Goal: Task Accomplishment & Management: Manage account settings

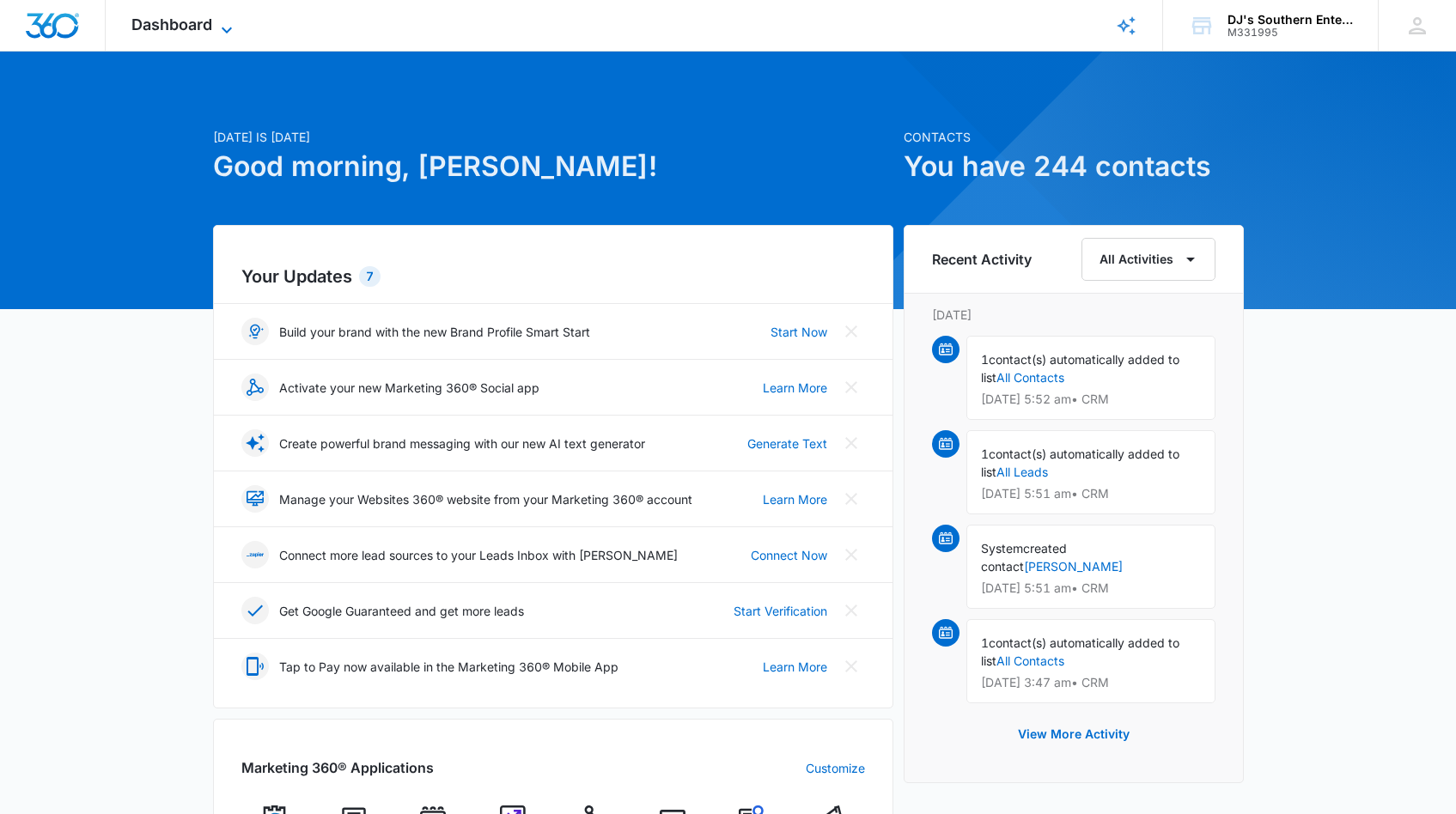
click at [223, 27] on icon at bounding box center [227, 30] width 10 height 6
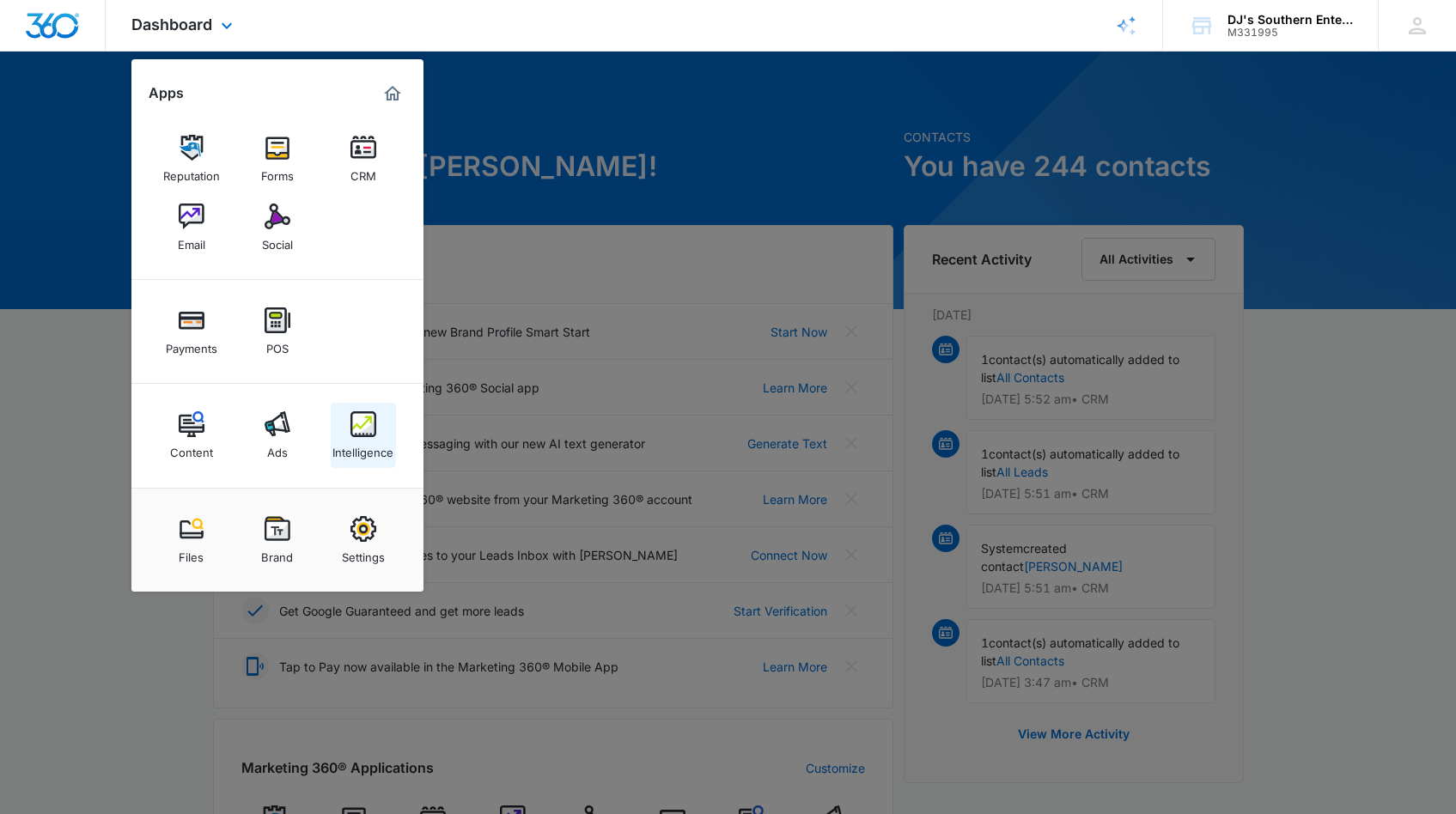
click at [360, 439] on div "Intelligence" at bounding box center [363, 448] width 61 height 23
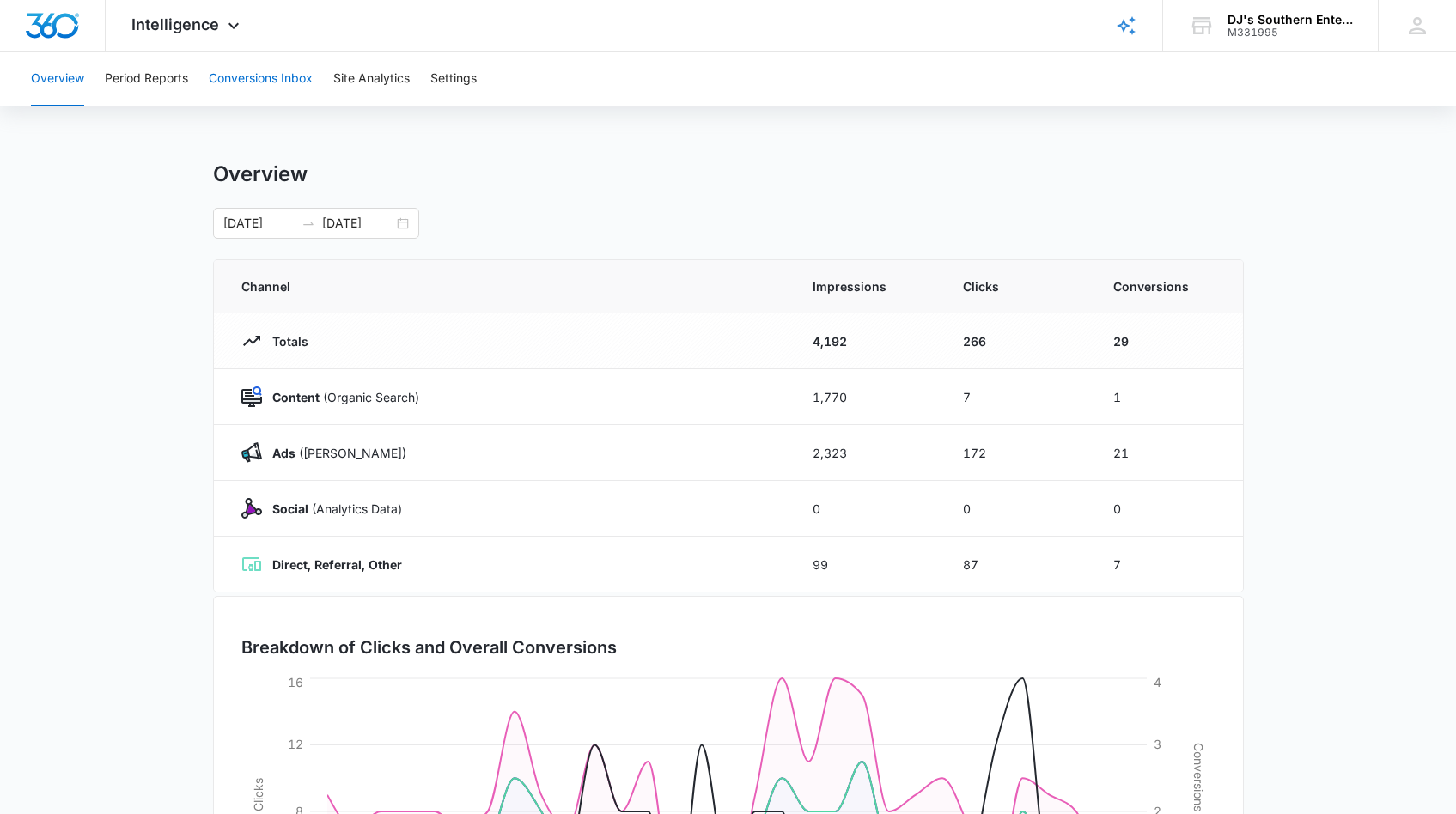
click at [252, 77] on button "Conversions Inbox" at bounding box center [260, 79] width 104 height 55
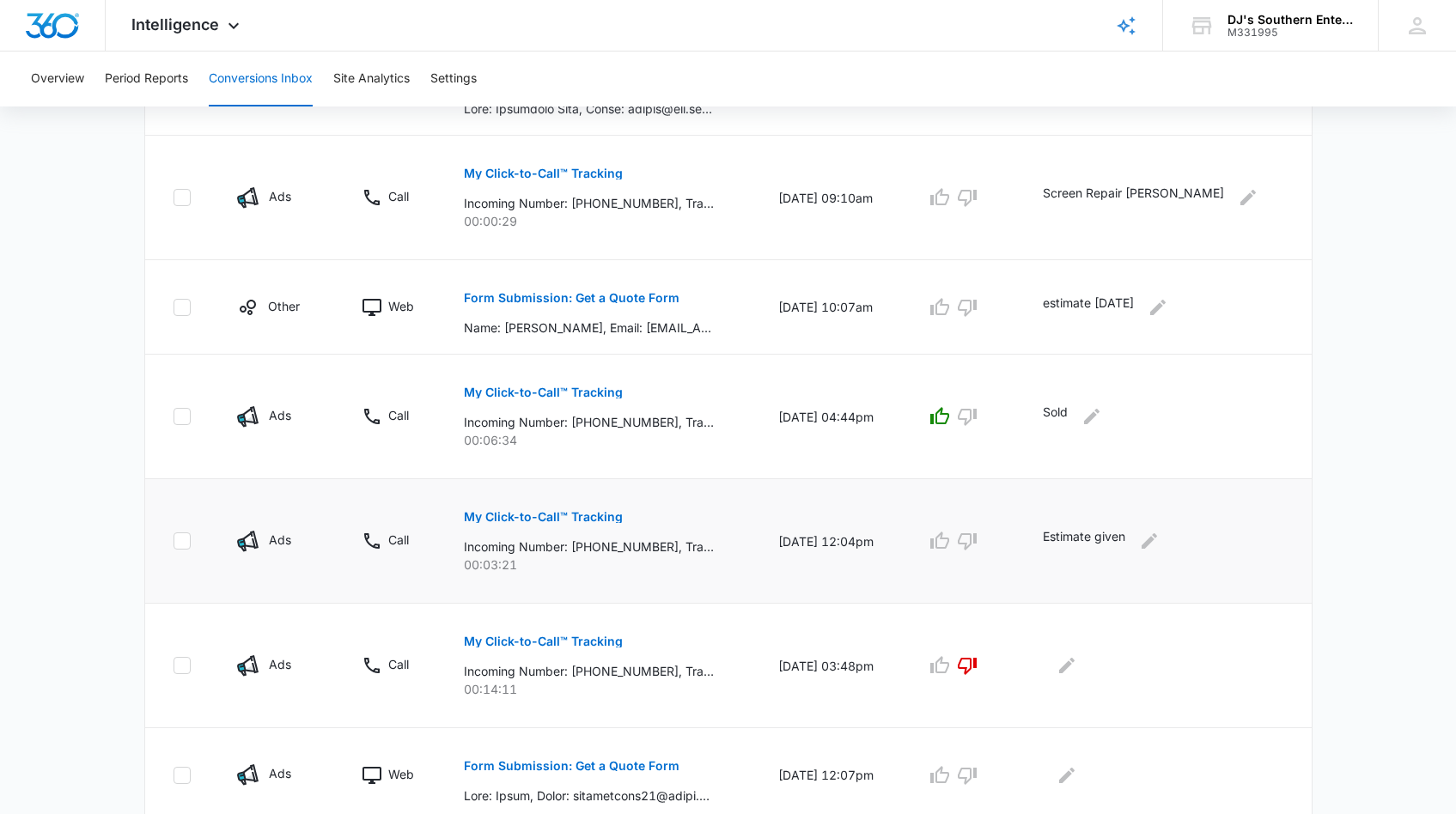
scroll to position [845, 0]
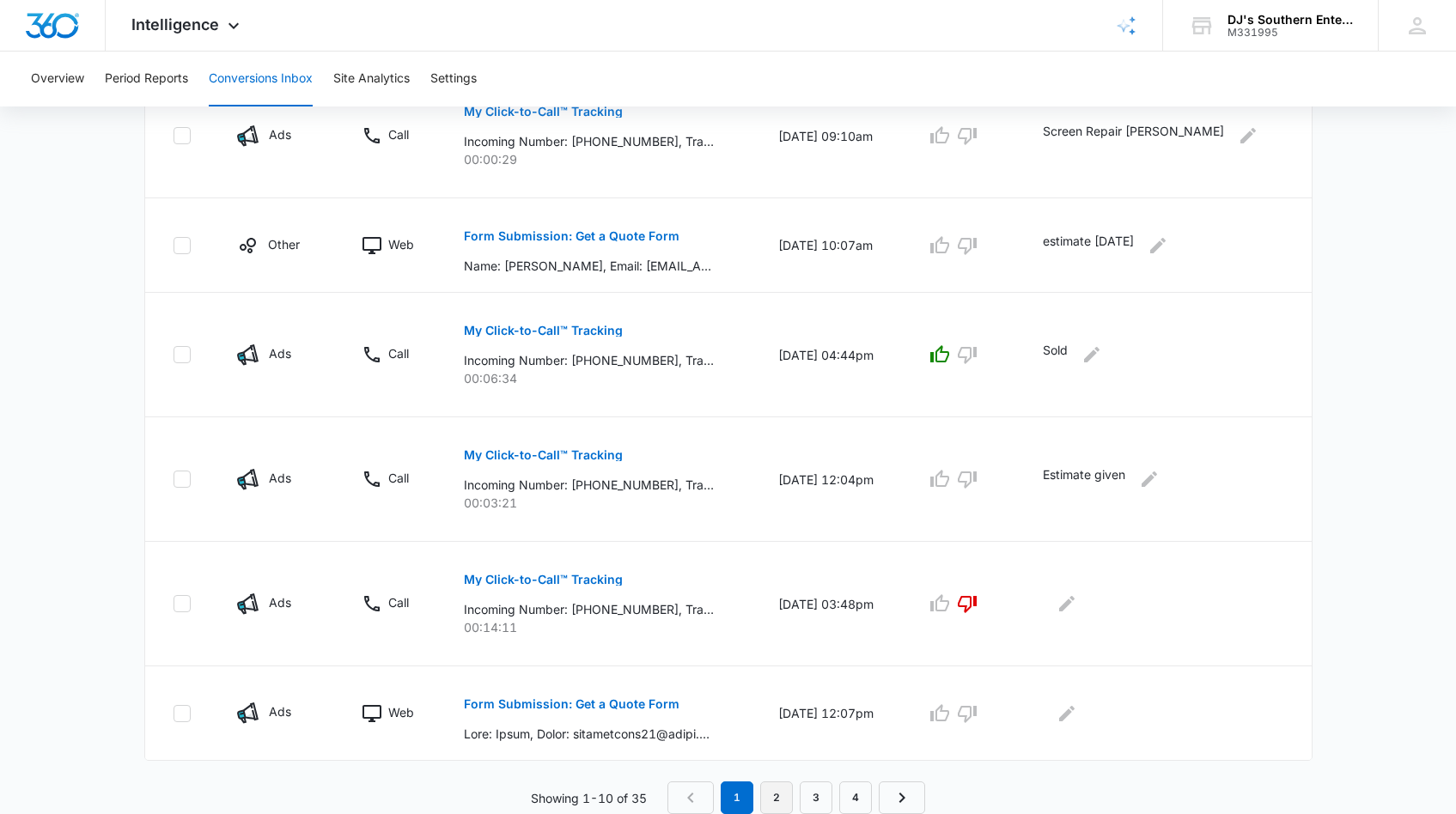
click at [779, 799] on link "2" at bounding box center [776, 798] width 32 height 32
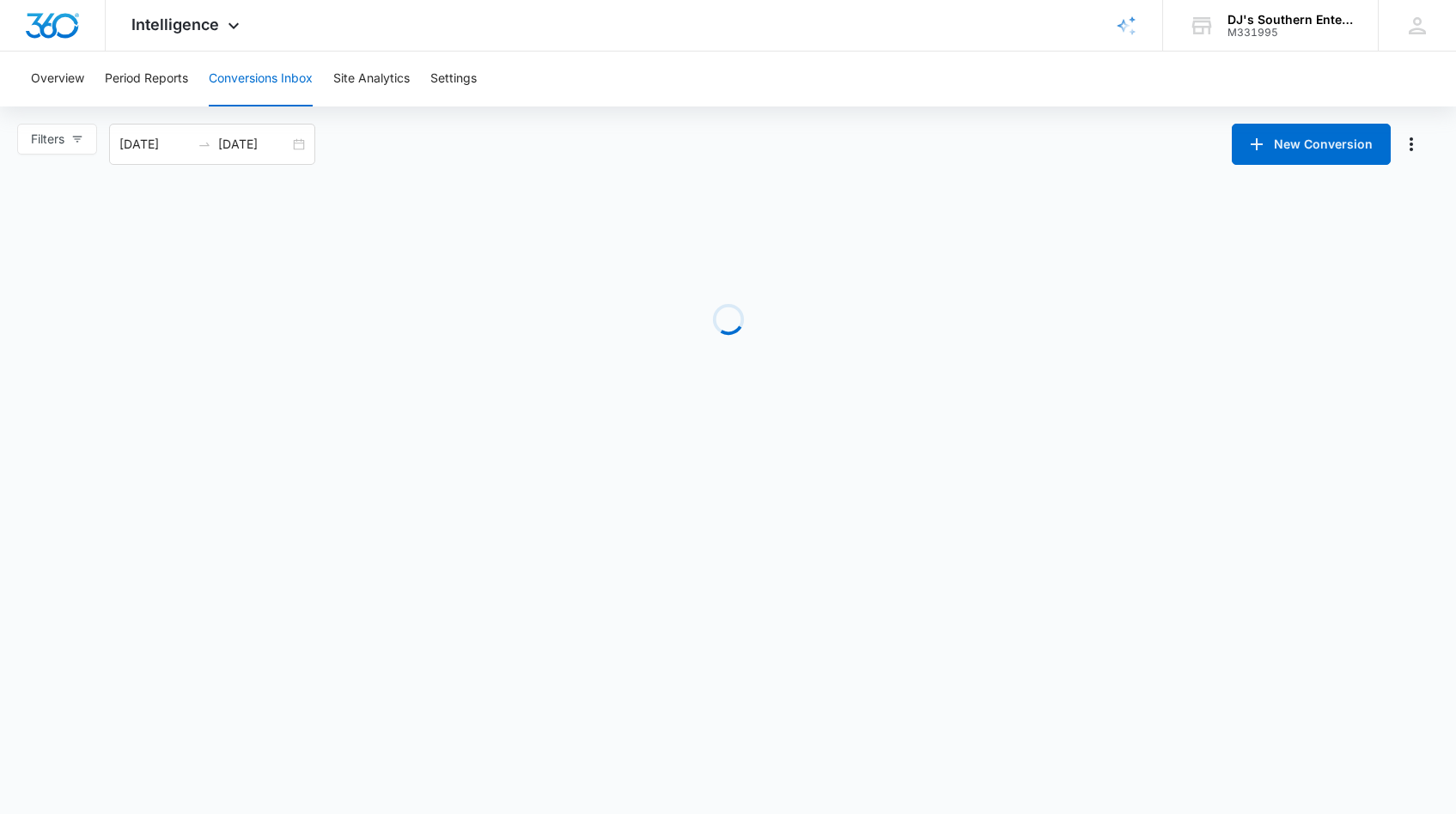
scroll to position [0, 0]
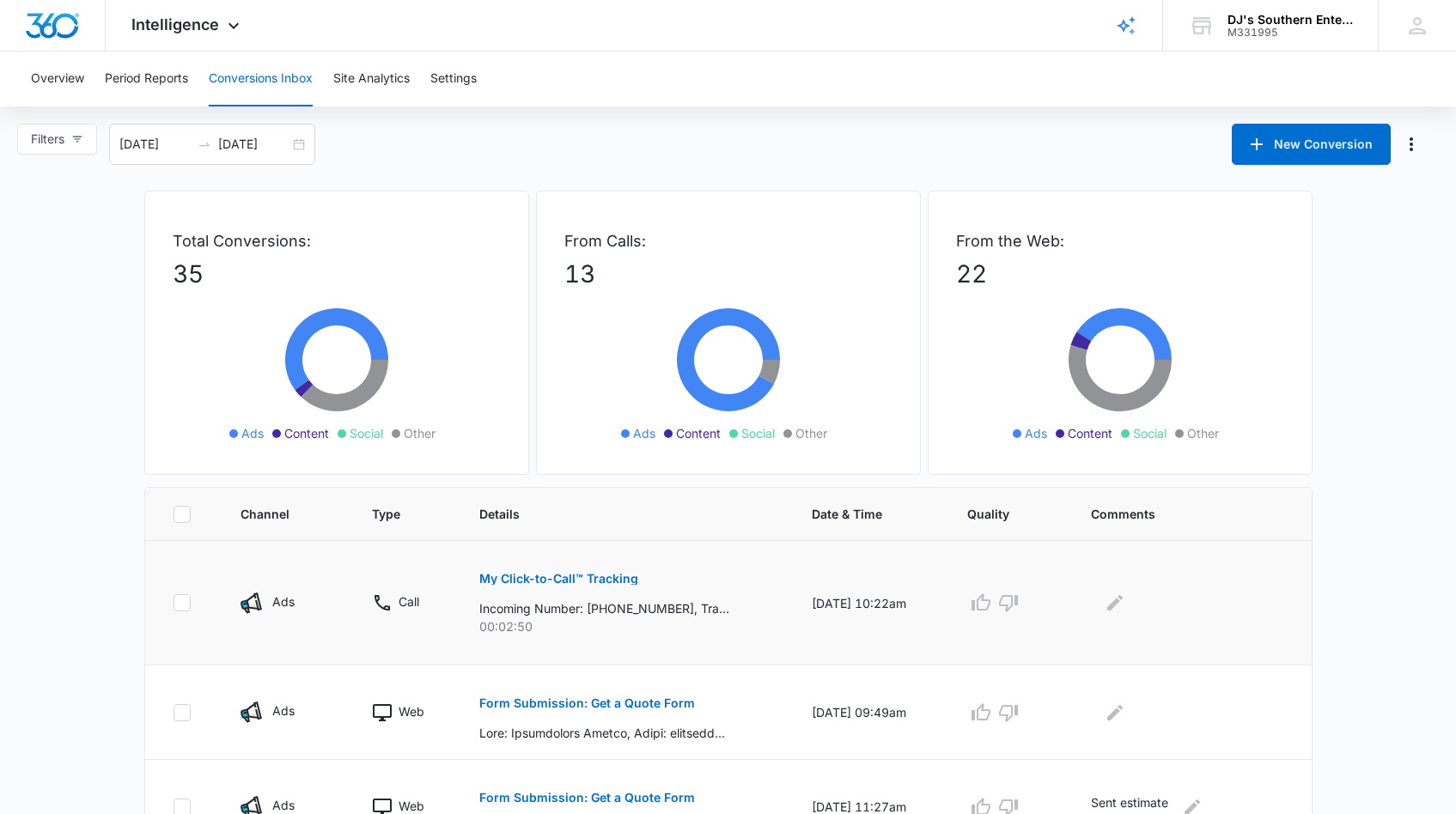
click at [528, 577] on p "My Click-to-Call™ Tracking" at bounding box center [559, 578] width 159 height 12
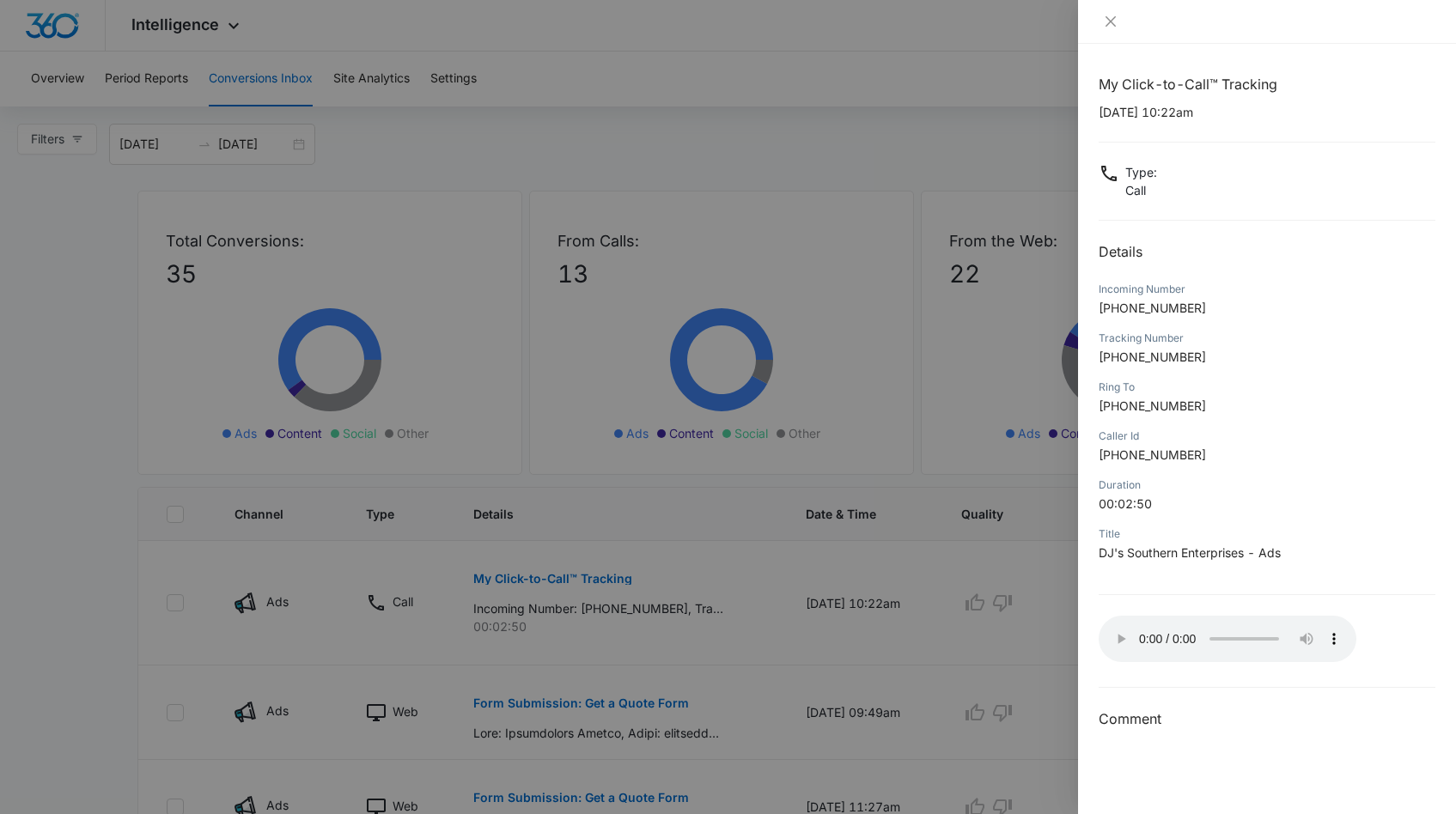
click at [1119, 634] on audio "Your browser does not support the audio tag." at bounding box center [1228, 638] width 258 height 46
click at [1111, 22] on icon "close" at bounding box center [1110, 21] width 10 height 10
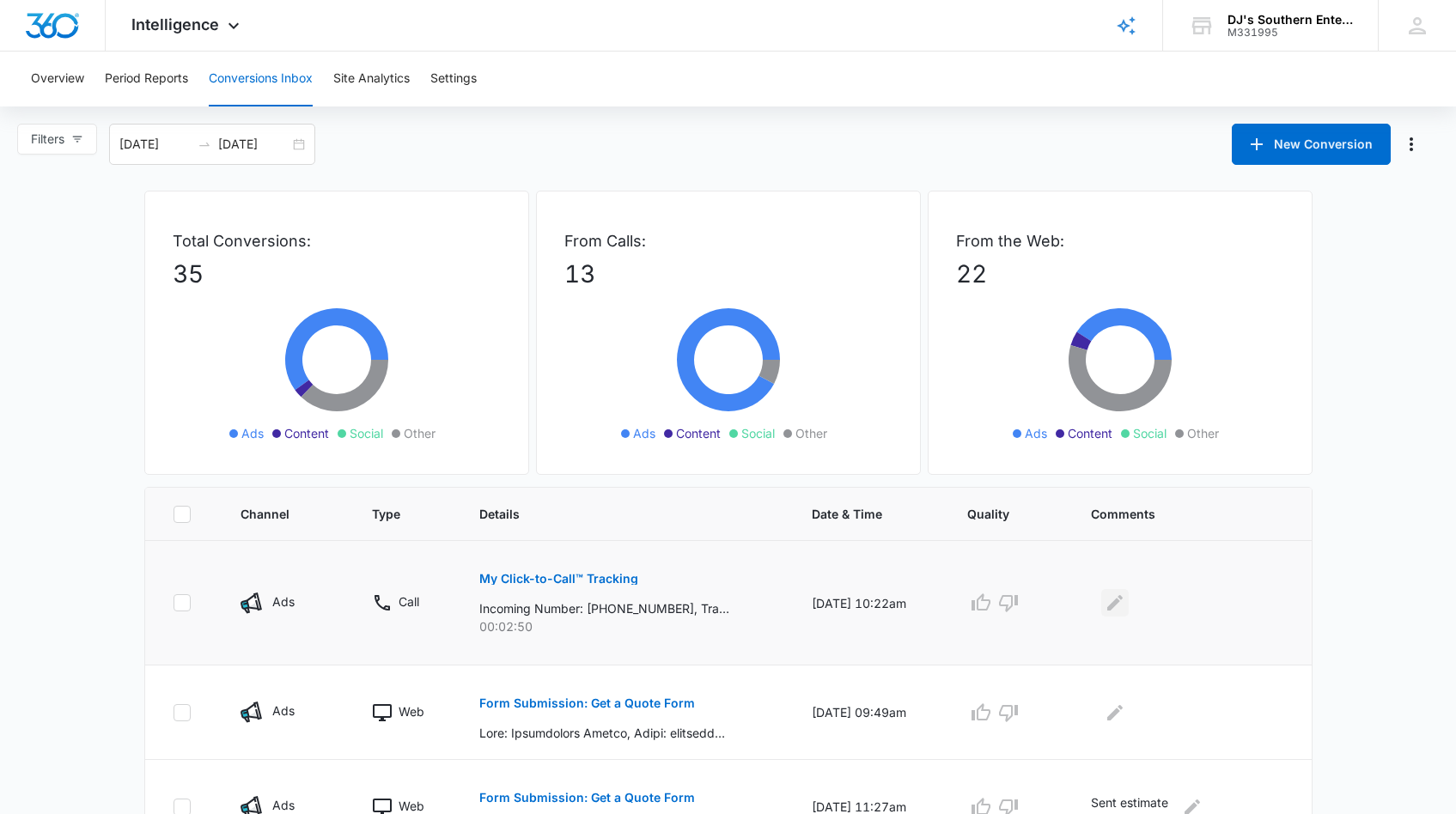
click at [1123, 604] on icon "Edit Comments" at bounding box center [1115, 603] width 15 height 15
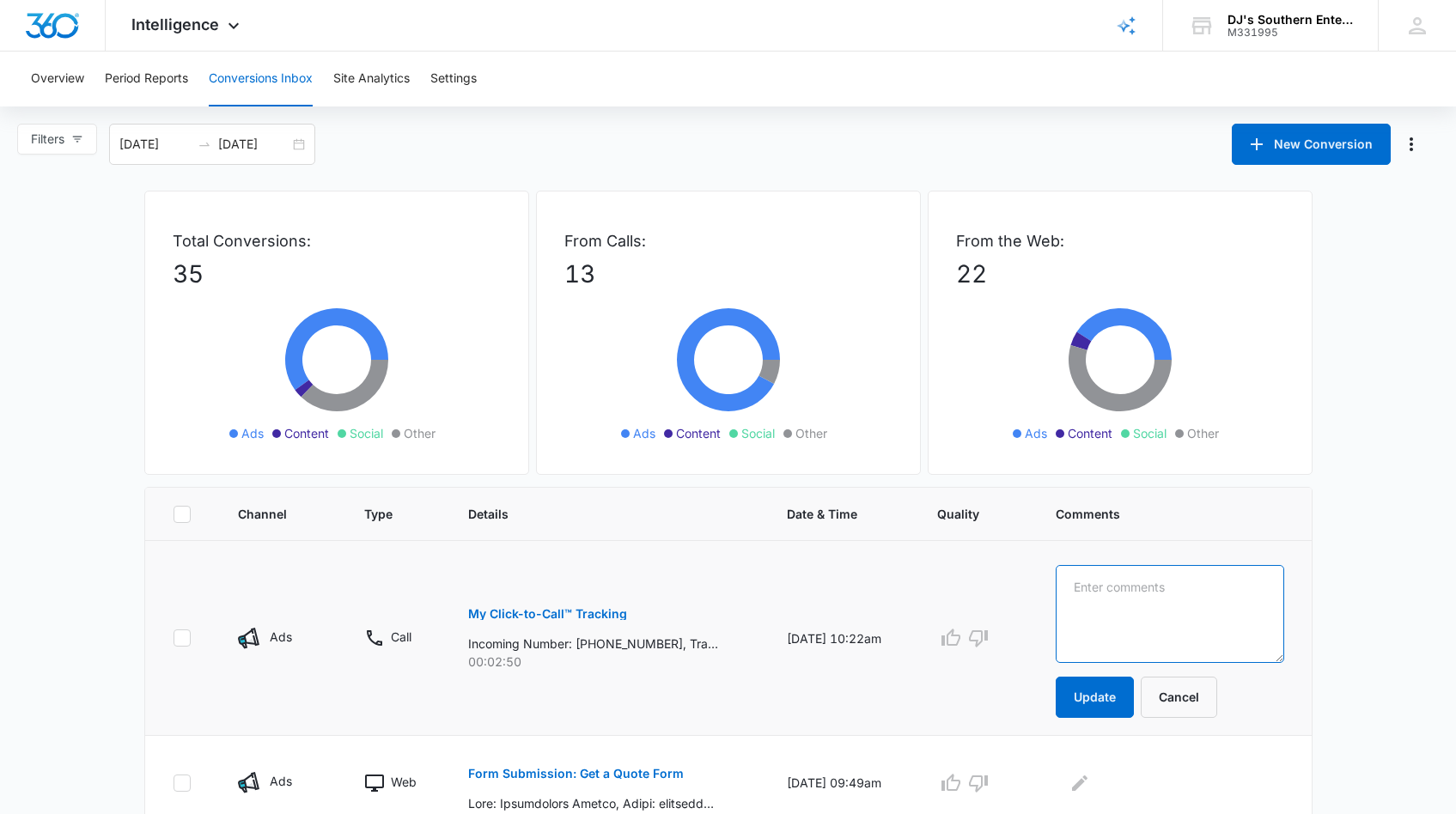
click at [1112, 592] on textarea at bounding box center [1170, 614] width 227 height 97
type textarea "Sent quote"
click at [1084, 699] on button "Update" at bounding box center [1095, 698] width 79 height 42
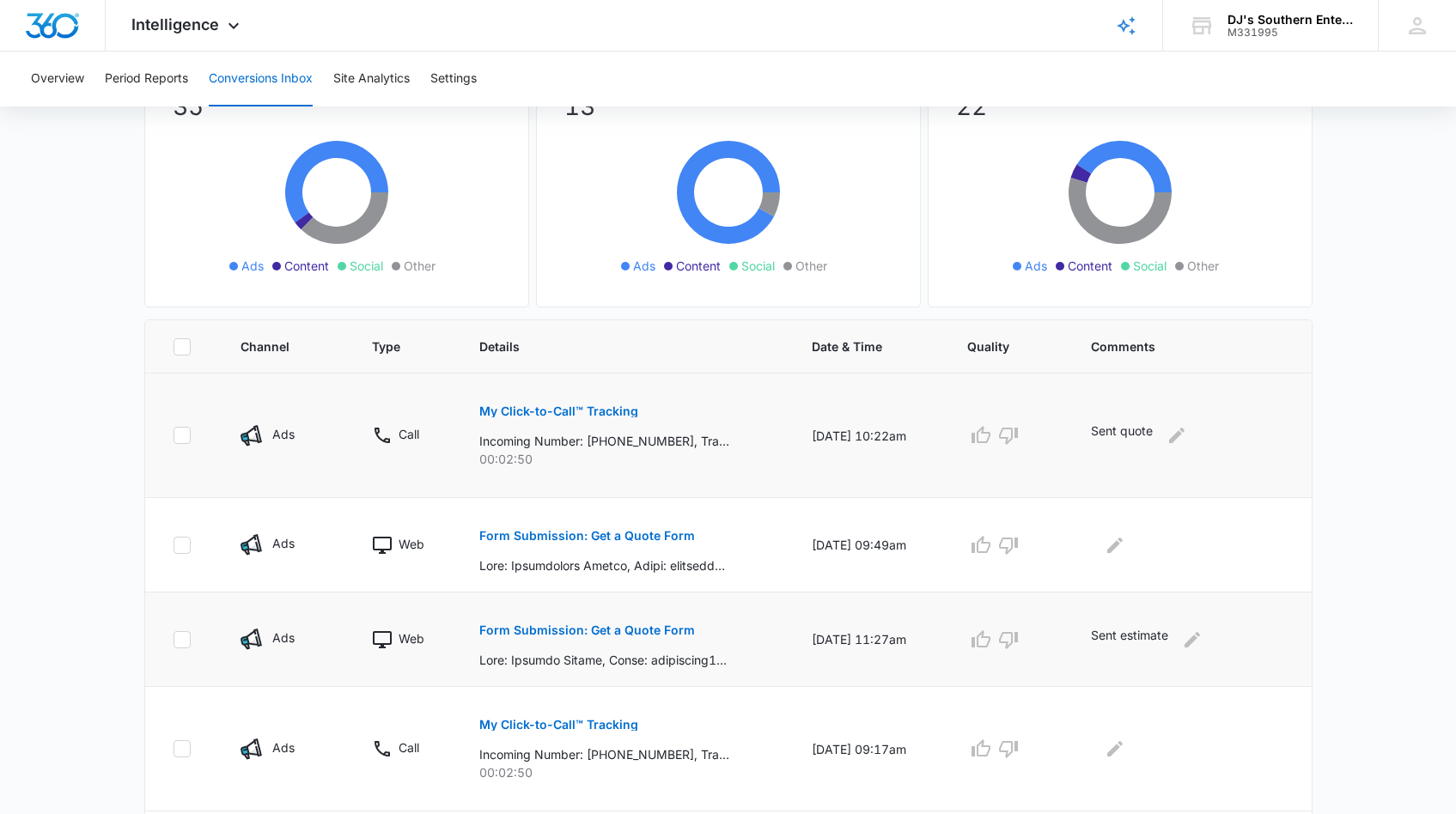
scroll to position [231, 0]
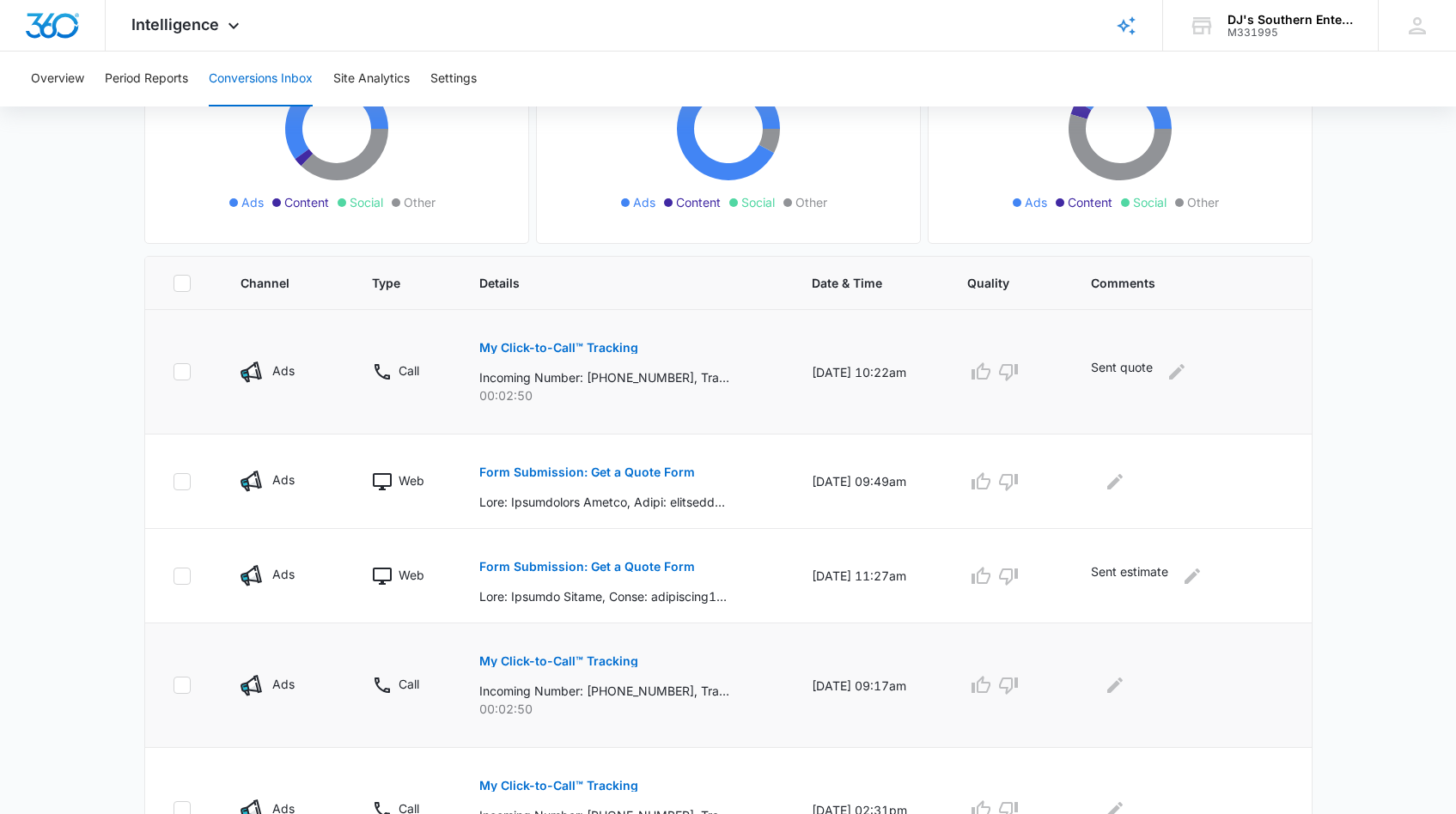
click at [556, 659] on p "My Click-to-Call™ Tracking" at bounding box center [559, 661] width 159 height 12
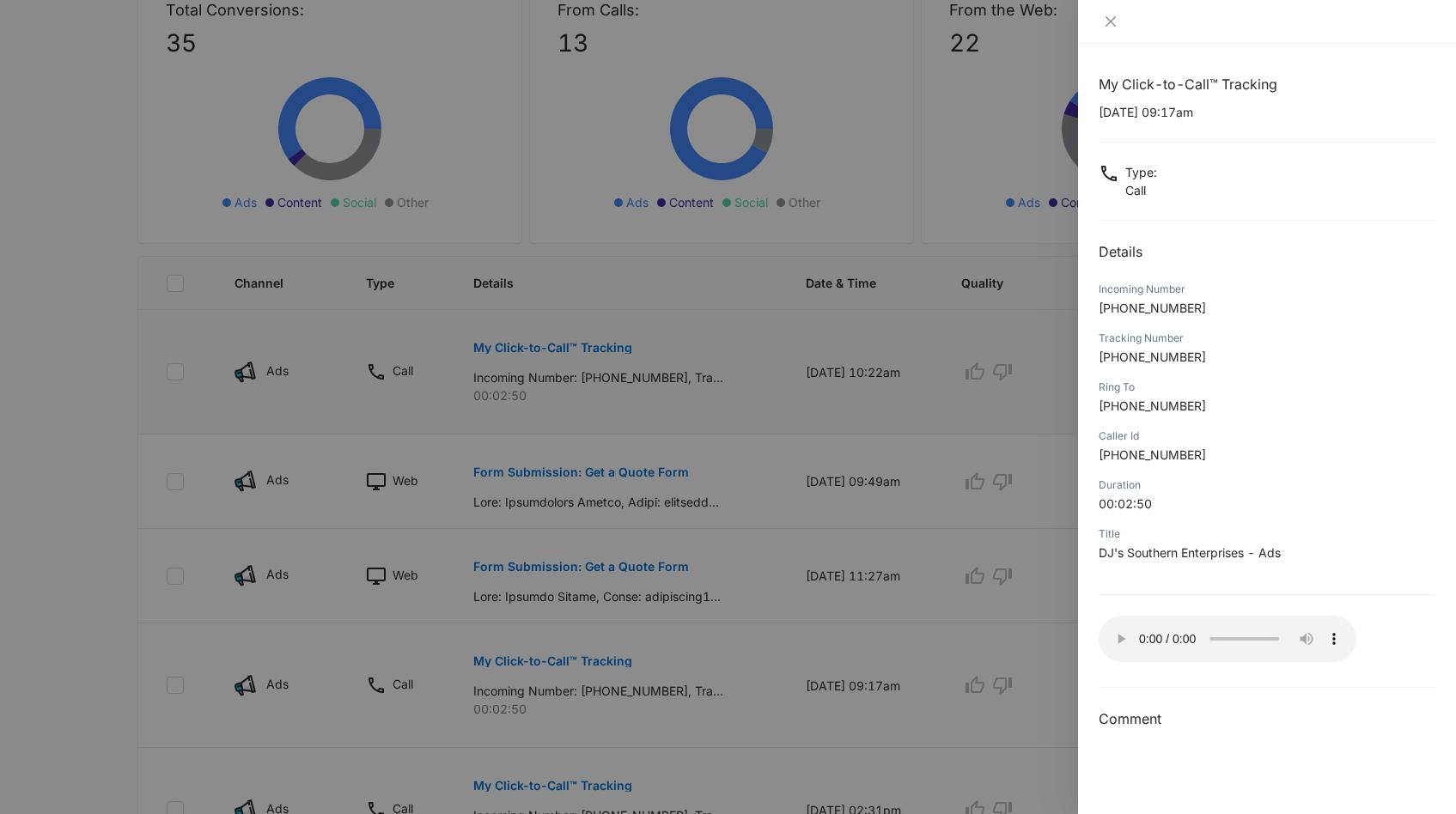
click at [1116, 633] on audio "Your browser does not support the audio tag." at bounding box center [1228, 638] width 258 height 46
click at [1112, 25] on icon "close" at bounding box center [1110, 21] width 14 height 14
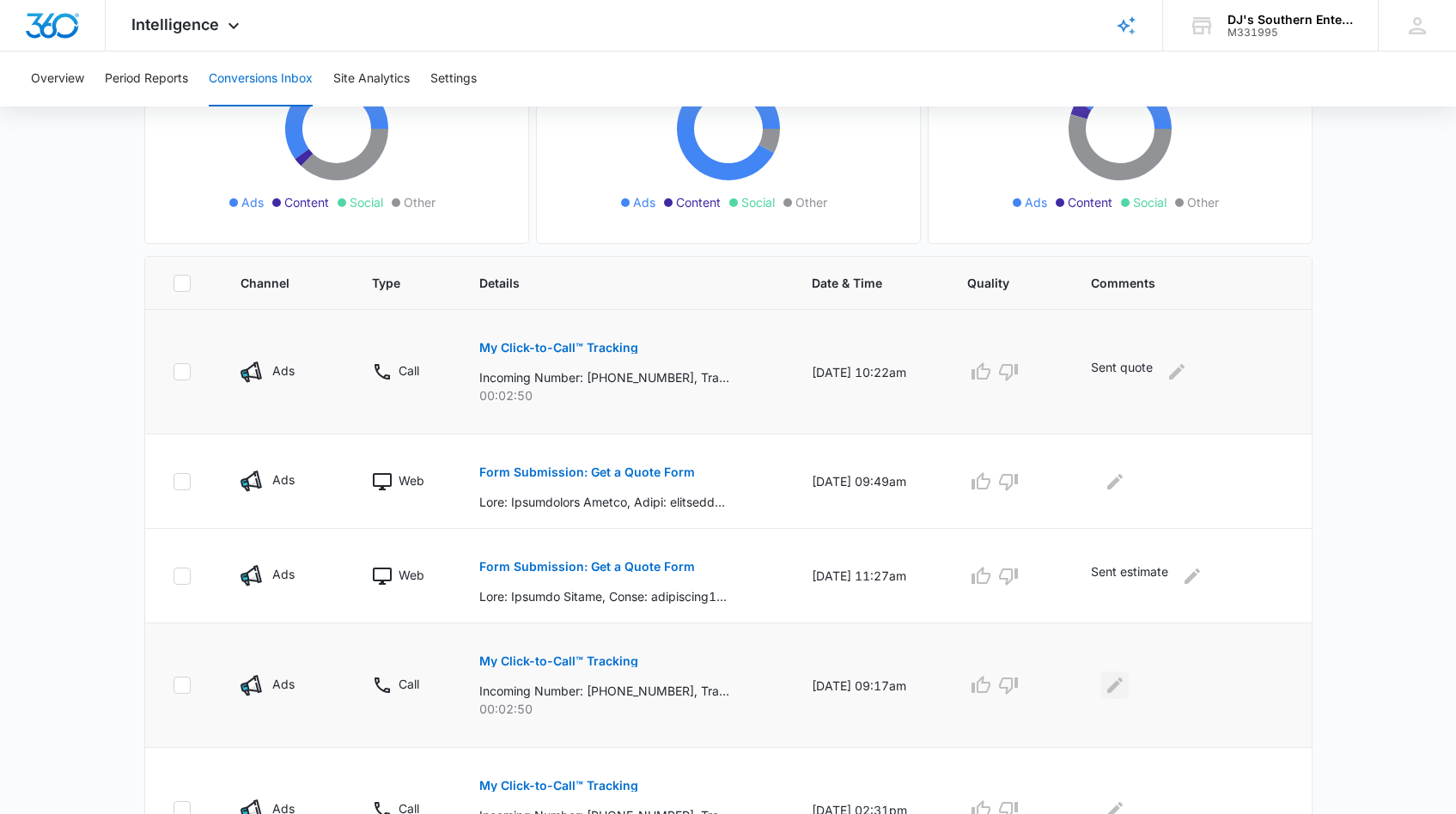
click at [1119, 685] on icon "Edit Comments" at bounding box center [1115, 685] width 21 height 21
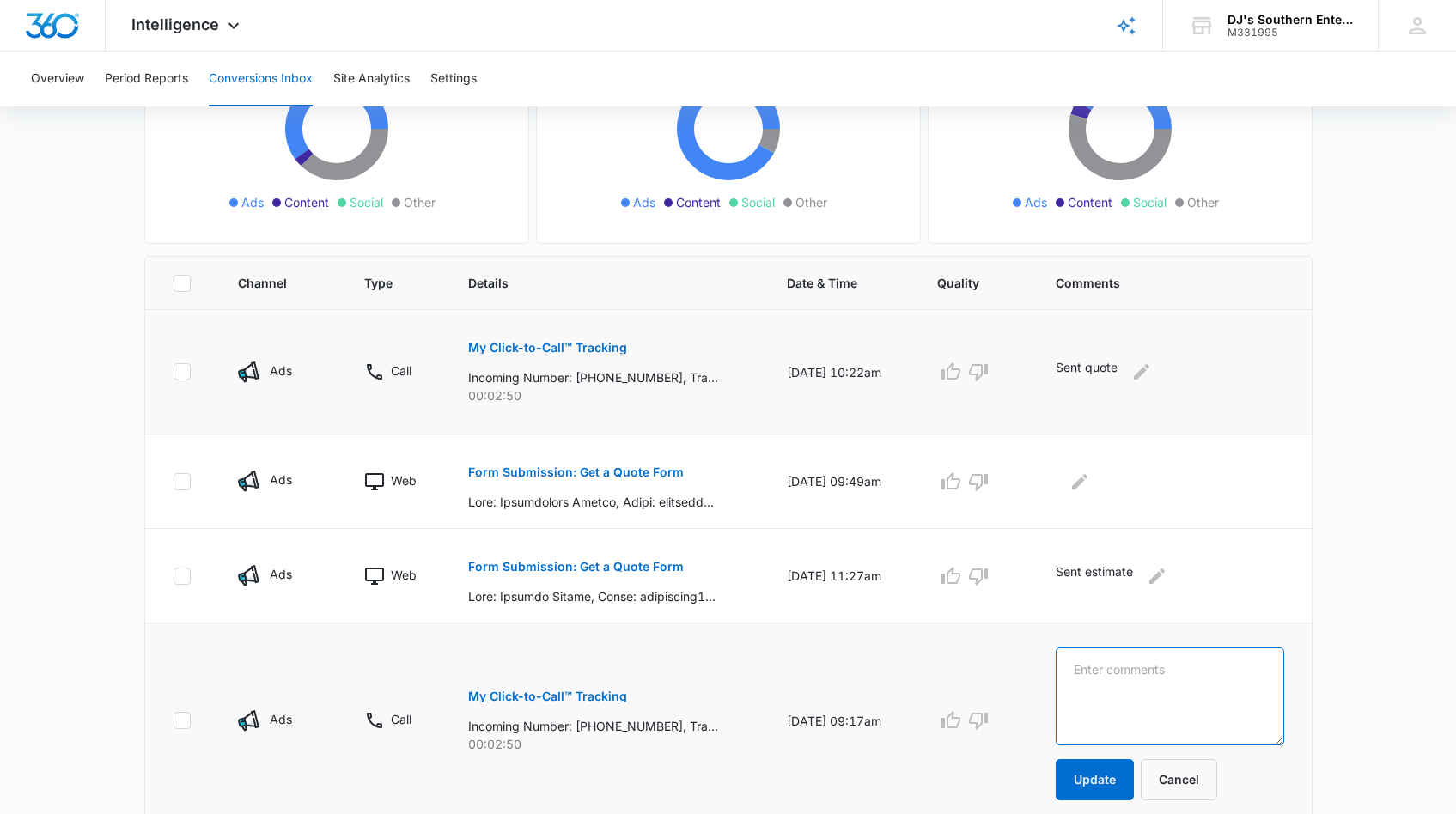
click at [1114, 671] on textarea at bounding box center [1170, 697] width 227 height 97
type textarea "[PERSON_NAME]"
click at [1109, 779] on button "Update" at bounding box center [1095, 780] width 79 height 42
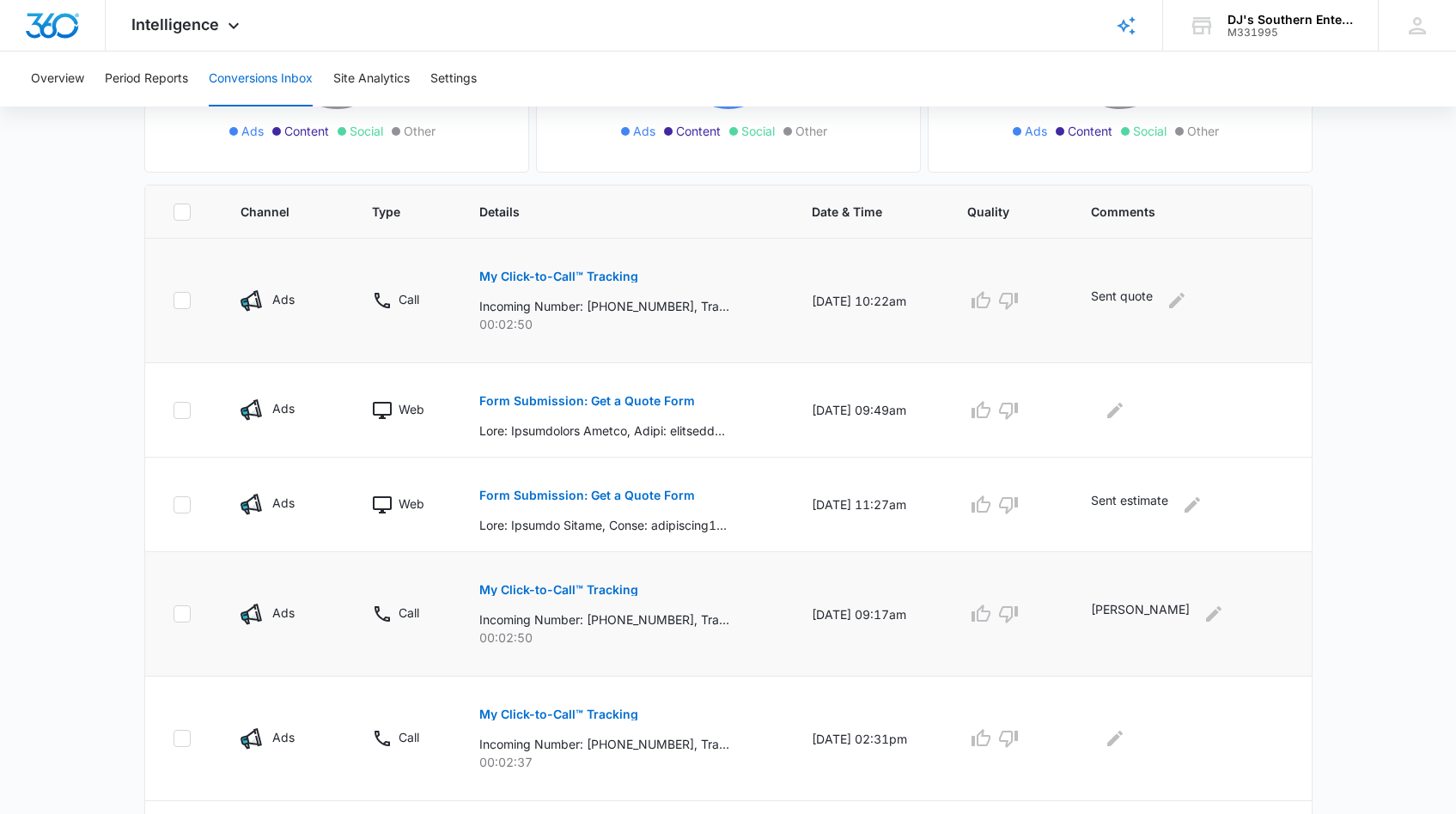
scroll to position [306, 0]
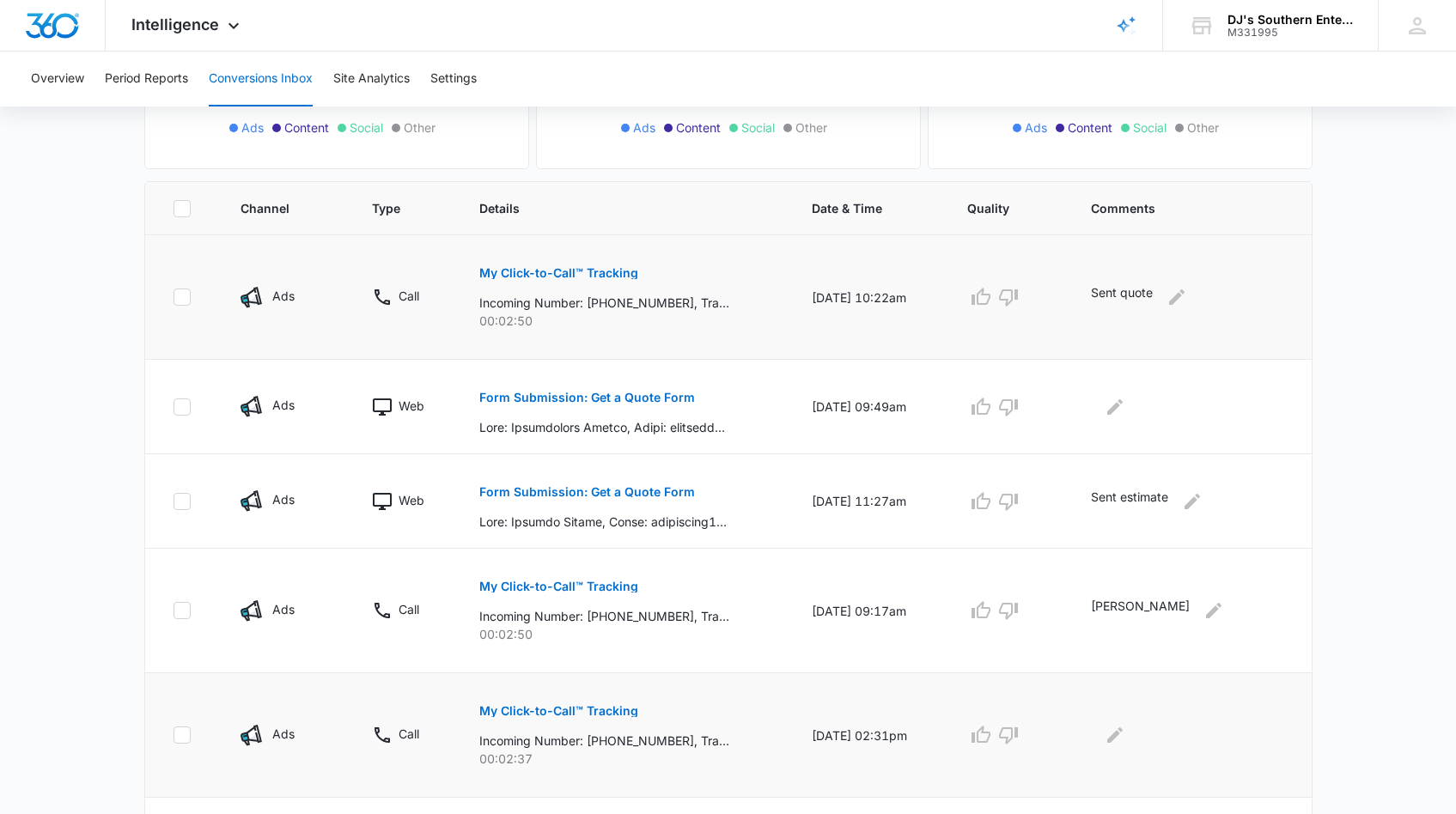
click at [607, 710] on p "My Click-to-Call™ Tracking" at bounding box center [559, 710] width 159 height 12
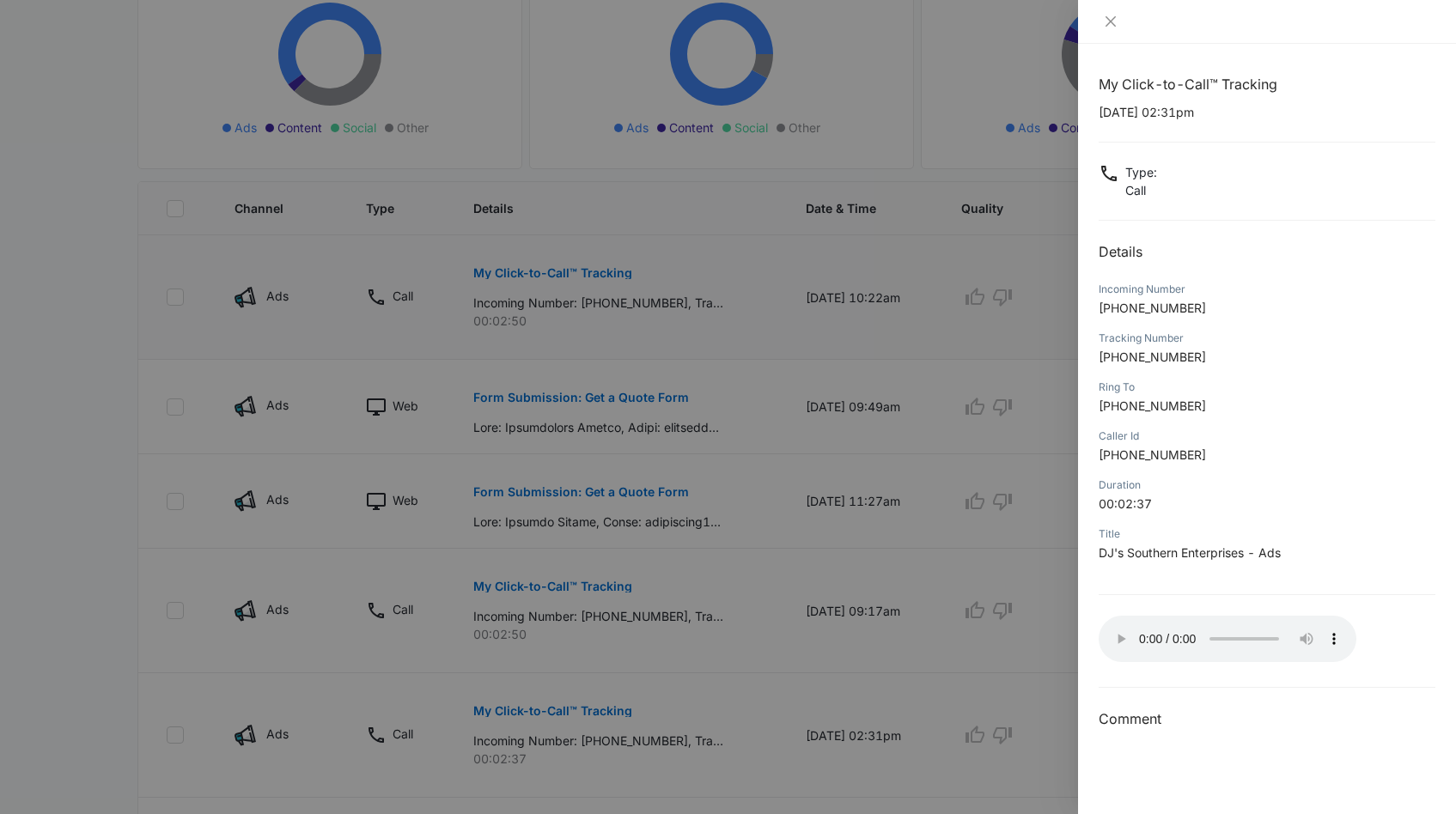
click at [1114, 632] on audio "Your browser does not support the audio tag." at bounding box center [1228, 638] width 258 height 46
click at [1111, 26] on icon "close" at bounding box center [1110, 21] width 14 height 14
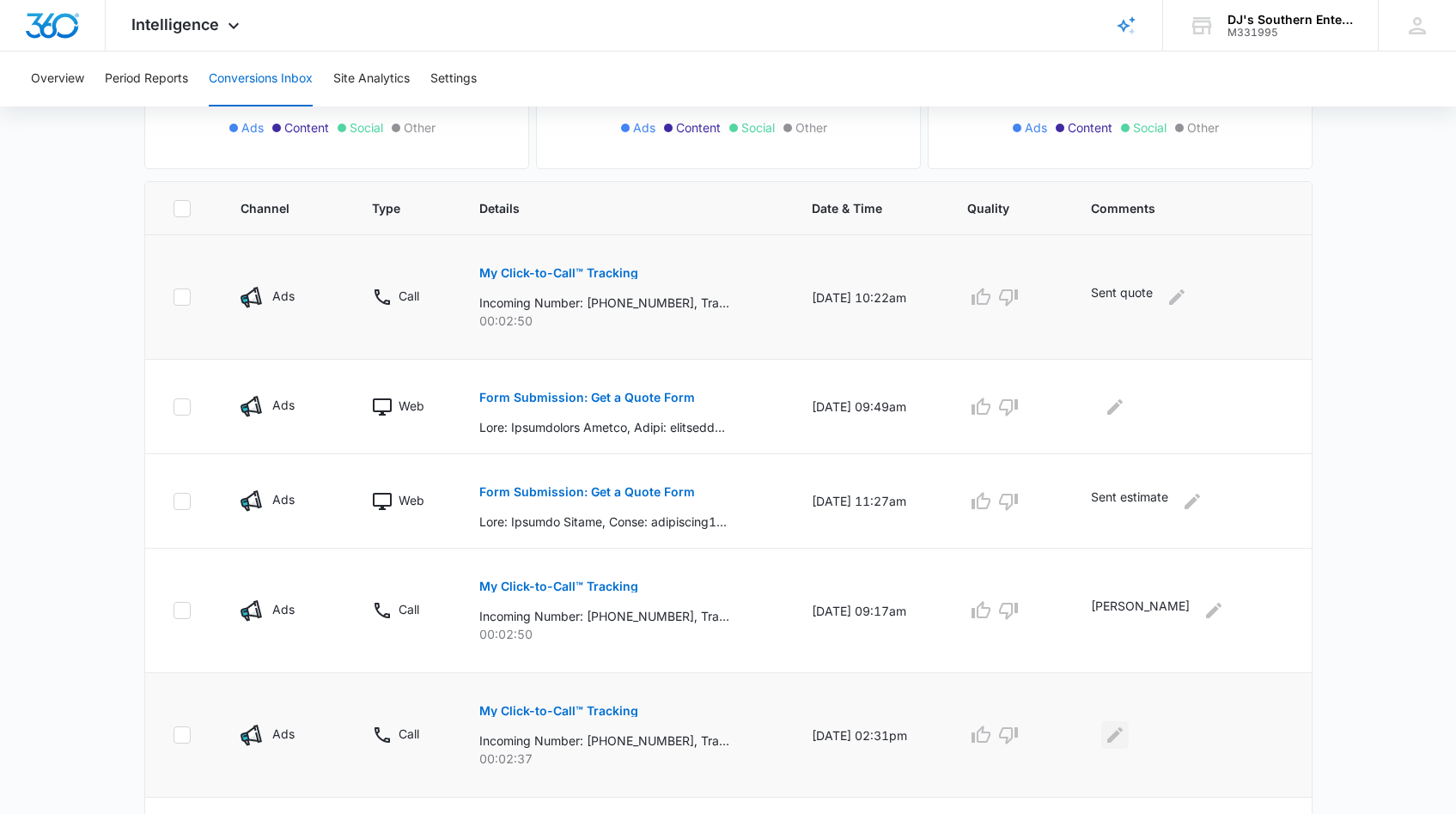
click at [1125, 736] on icon "Edit Comments" at bounding box center [1115, 735] width 21 height 21
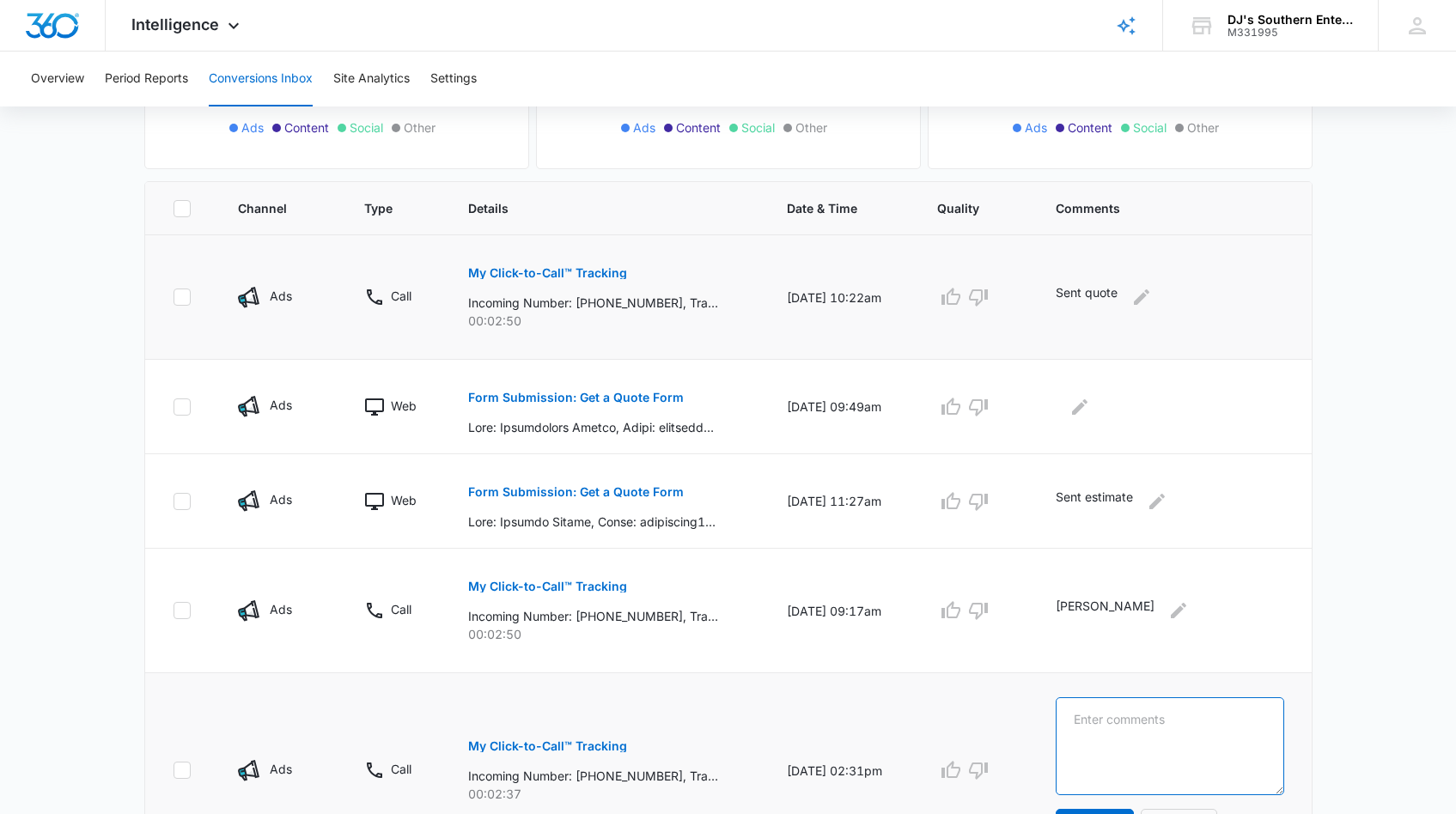
click at [1120, 726] on textarea at bounding box center [1170, 746] width 227 height 97
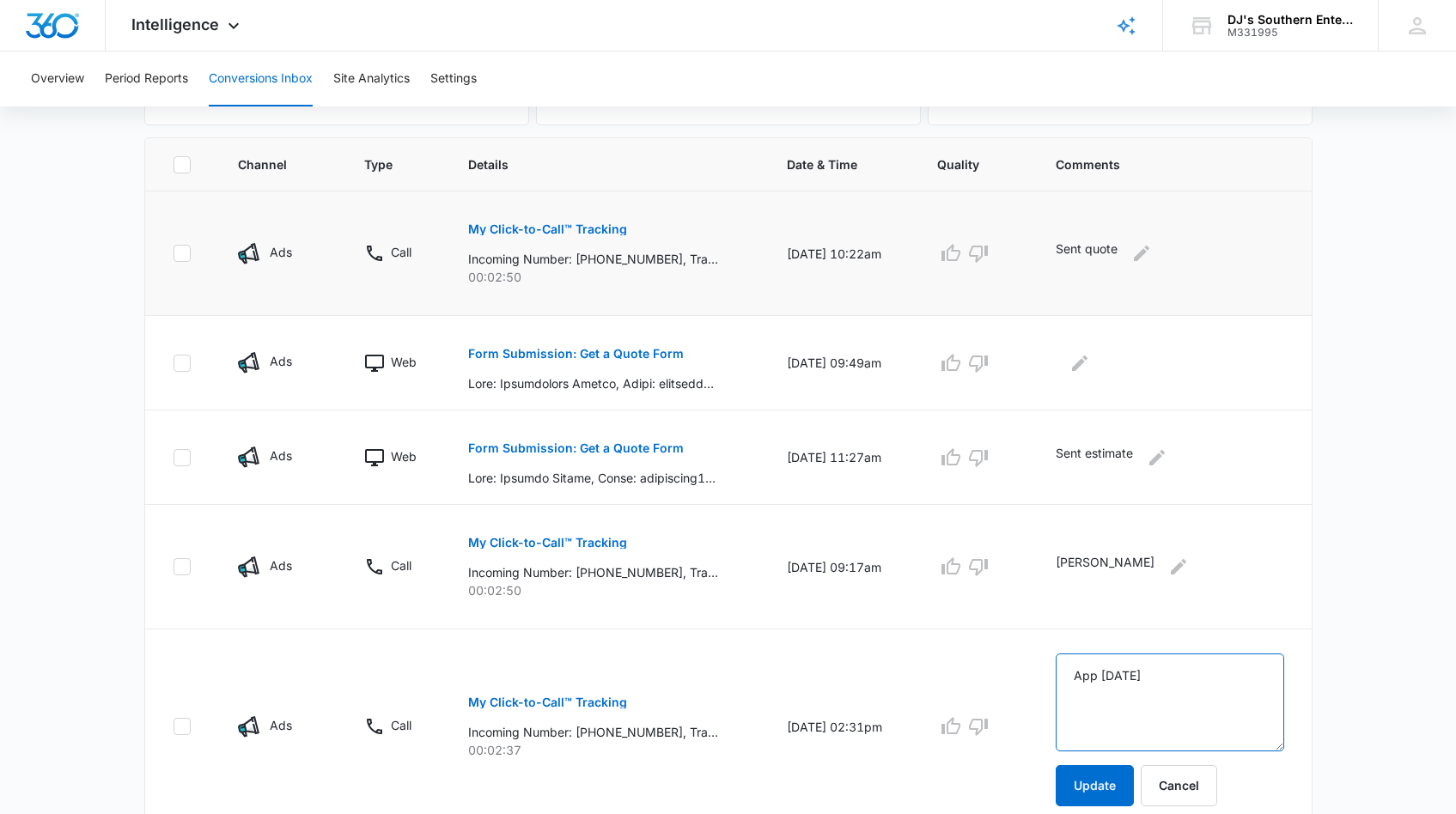
scroll to position [486, 0]
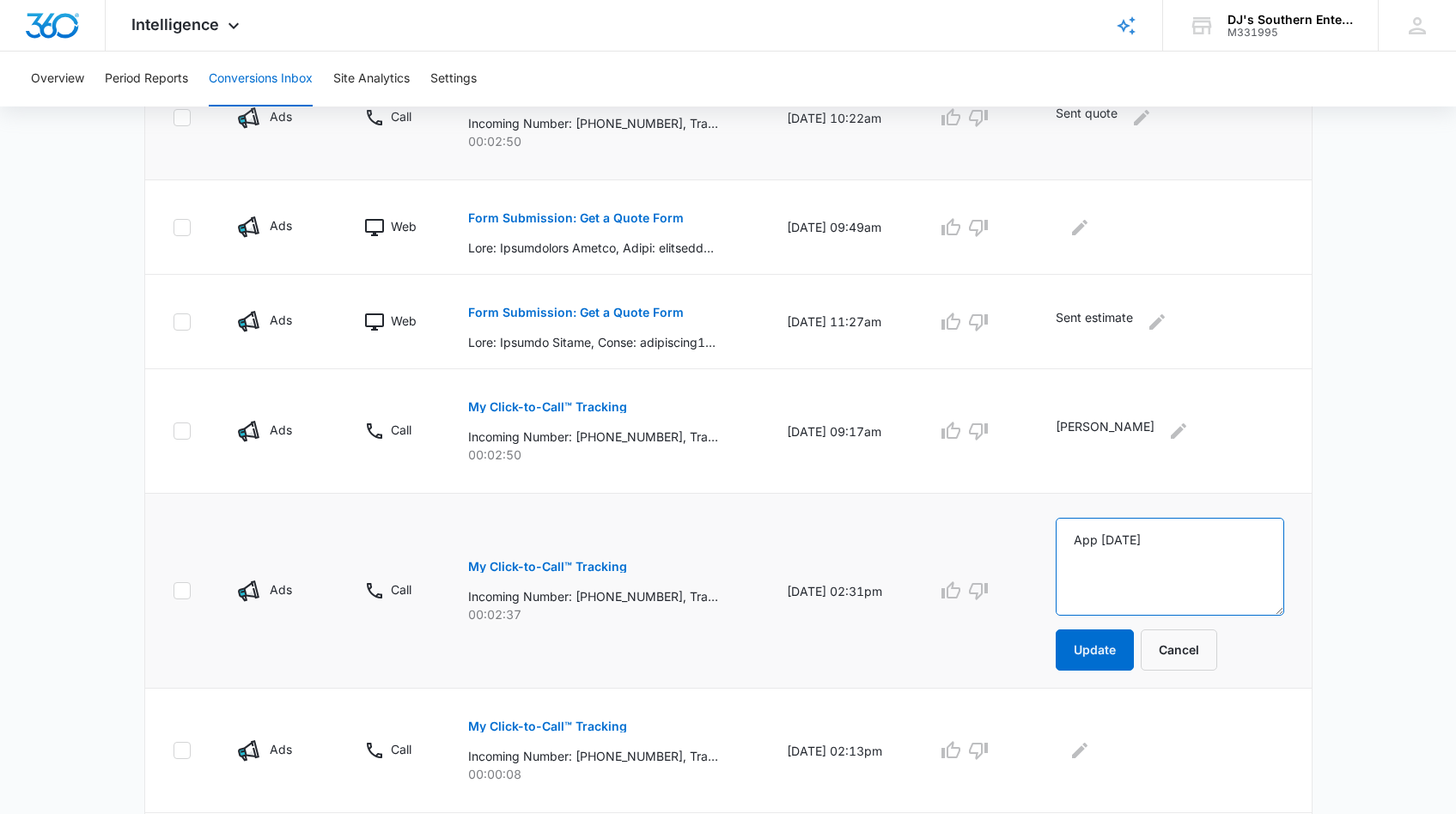
click at [1170, 542] on textarea "App [DATE]" at bounding box center [1170, 567] width 227 height 97
type textarea "App [DATE]"
click at [1099, 652] on button "Update" at bounding box center [1095, 651] width 79 height 42
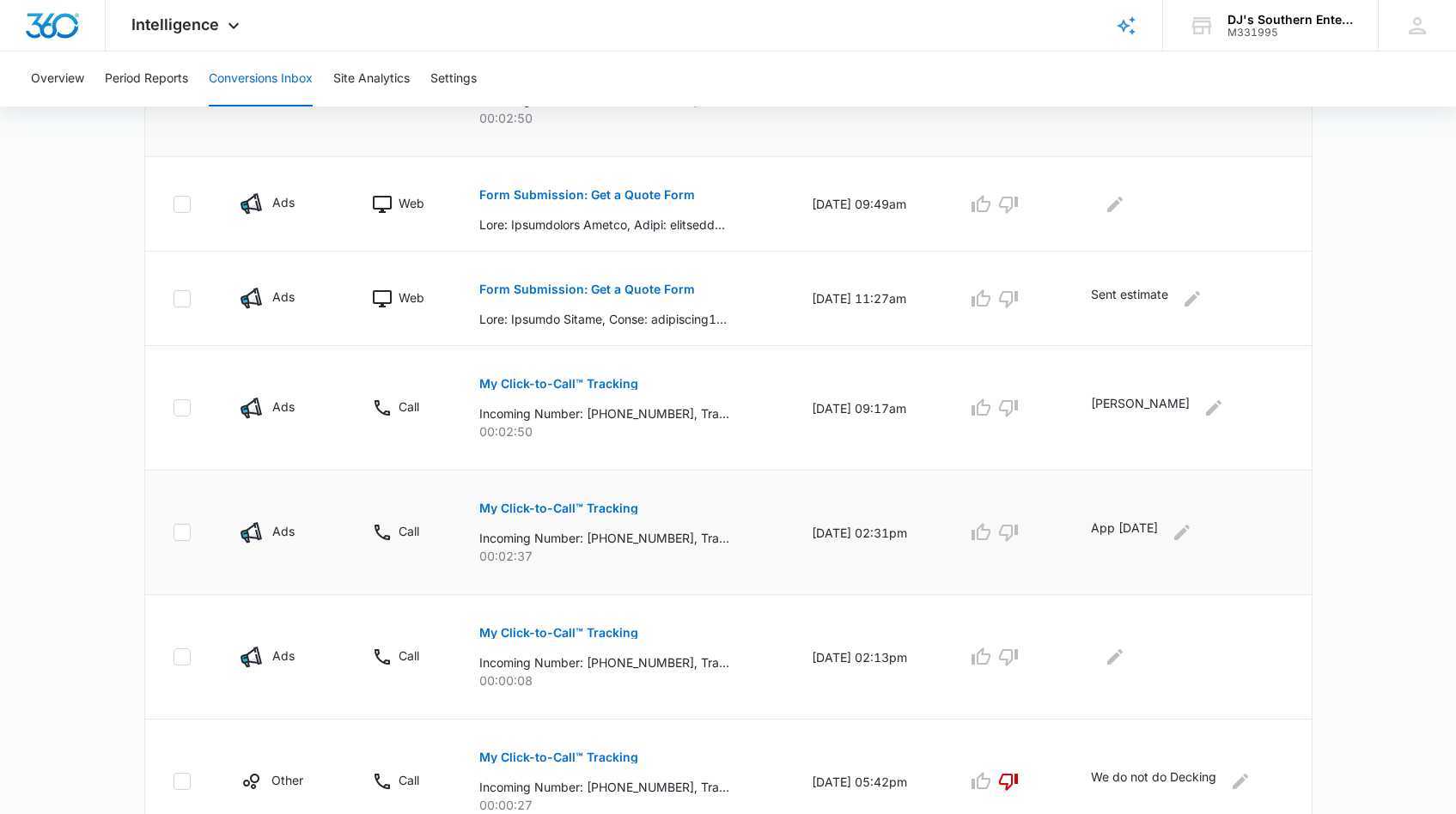
scroll to position [512, 0]
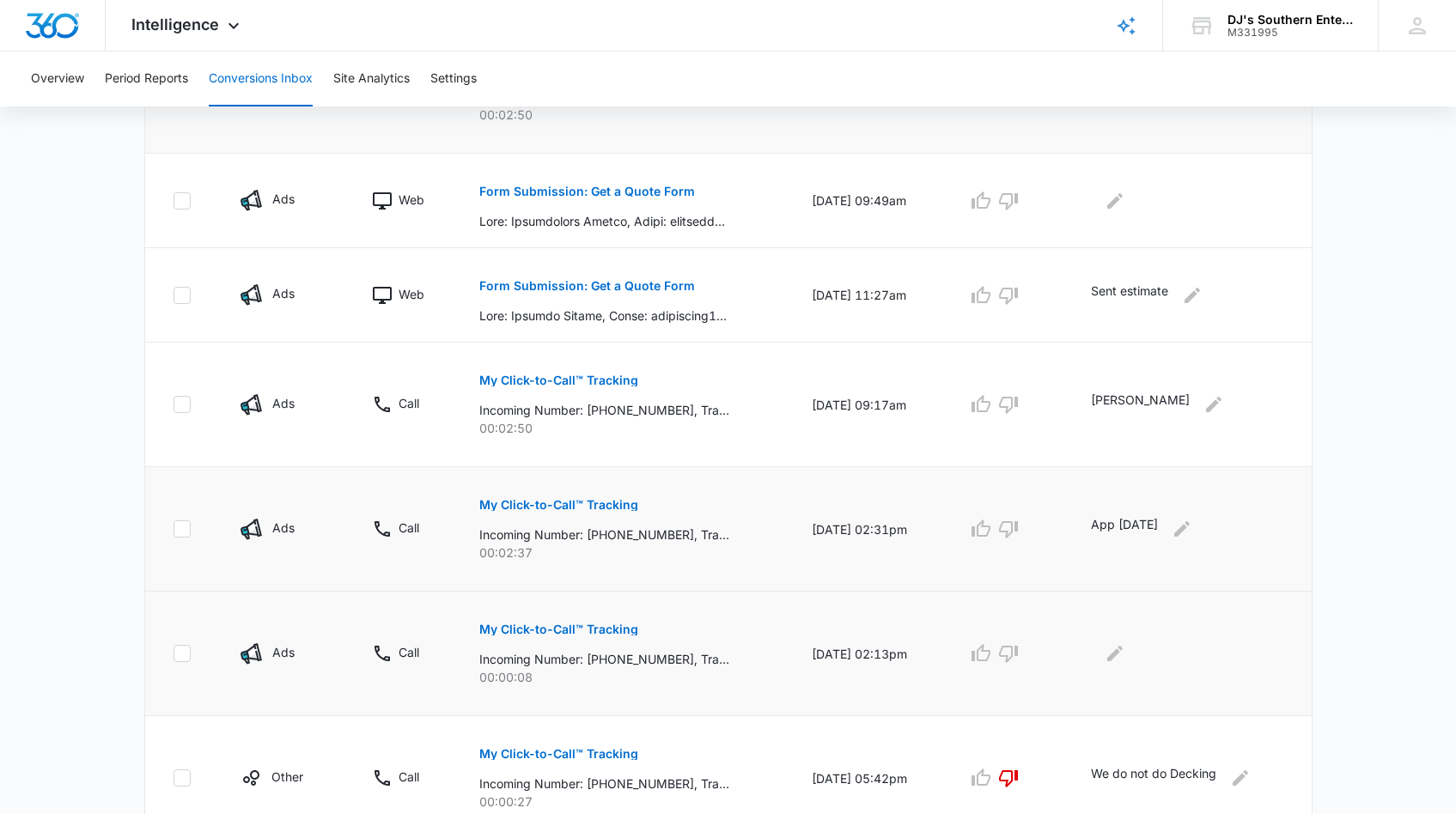
click at [595, 629] on p "My Click-to-Call™ Tracking" at bounding box center [559, 629] width 159 height 12
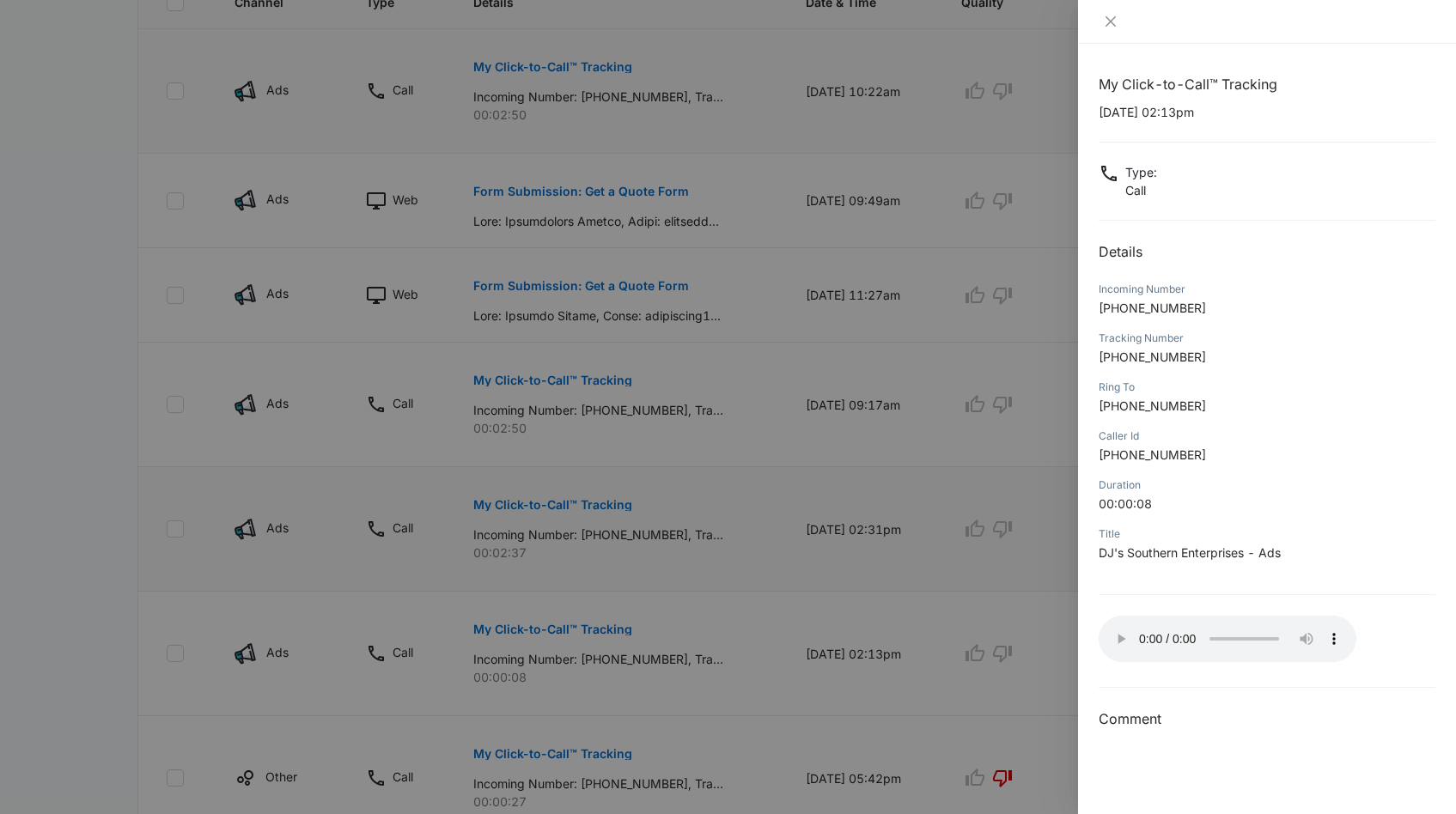
click at [1113, 632] on audio "Your browser does not support the audio tag." at bounding box center [1228, 638] width 258 height 46
click at [1111, 21] on icon "close" at bounding box center [1110, 21] width 14 height 14
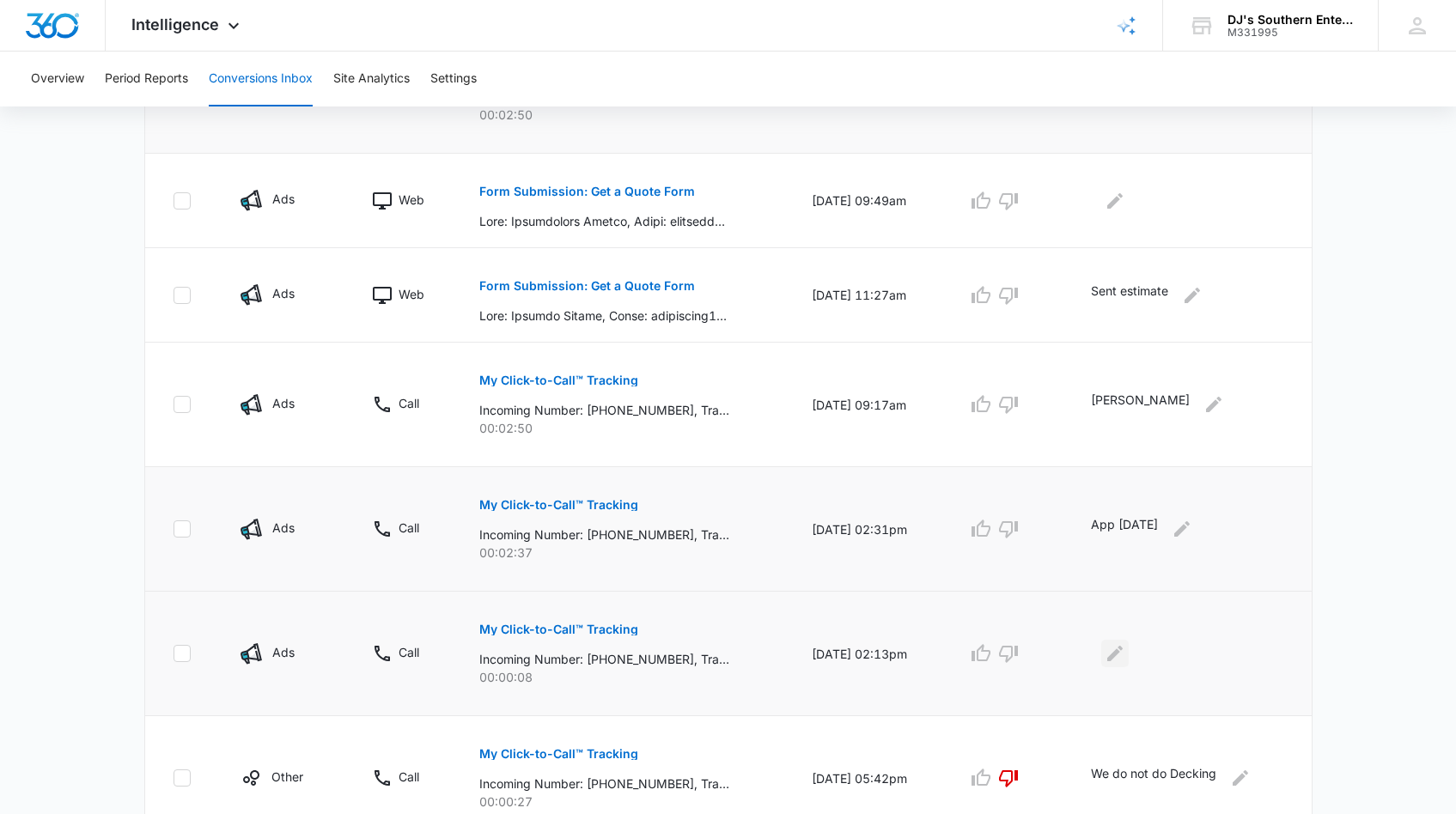
click at [1123, 652] on icon "Edit Comments" at bounding box center [1115, 653] width 15 height 15
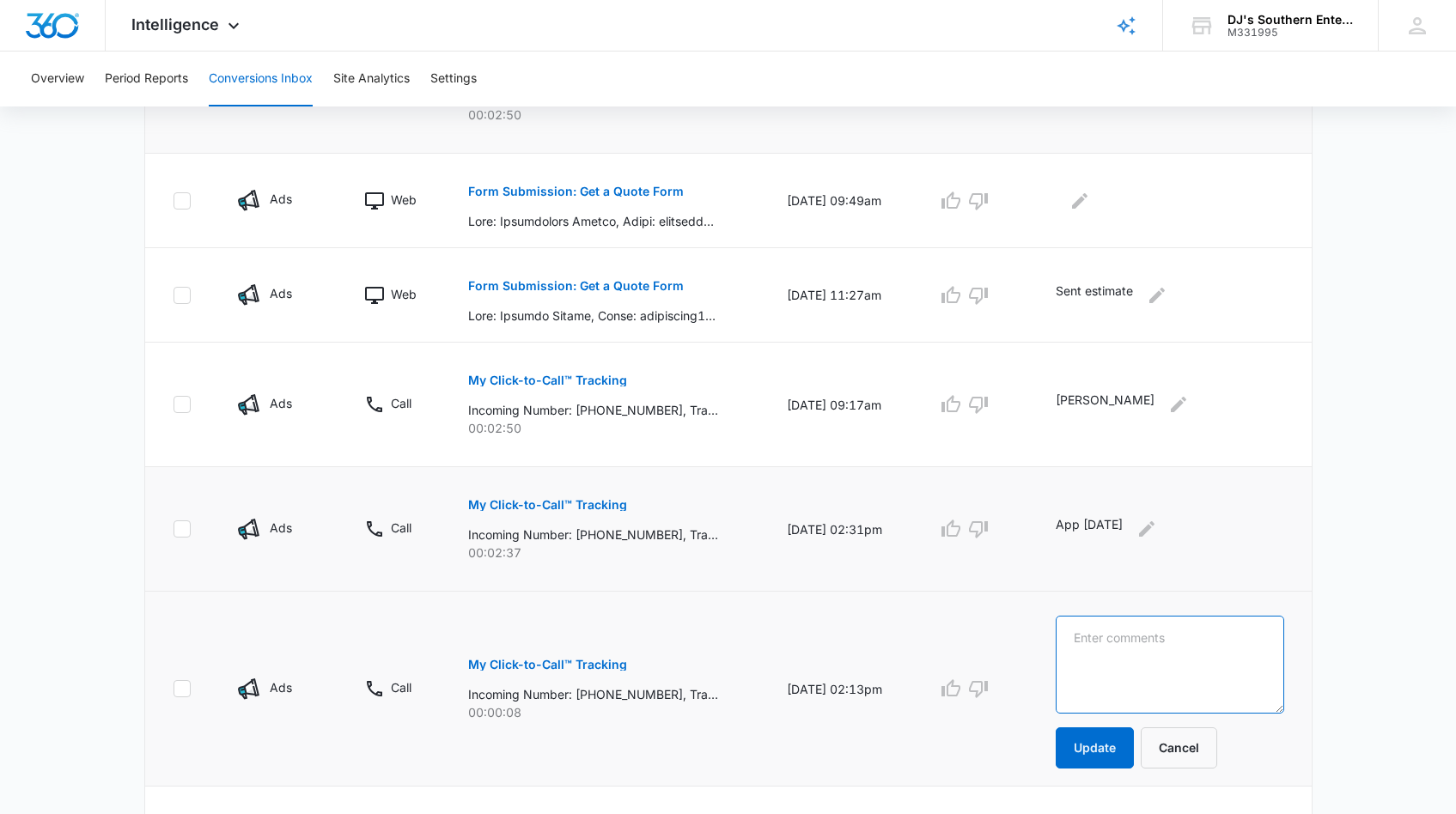
click at [1122, 632] on textarea at bounding box center [1170, 664] width 227 height 97
type textarea "Straight to voicemail"
click at [1094, 752] on button "Update" at bounding box center [1095, 748] width 79 height 42
click at [1092, 749] on button "Update" at bounding box center [1095, 748] width 79 height 42
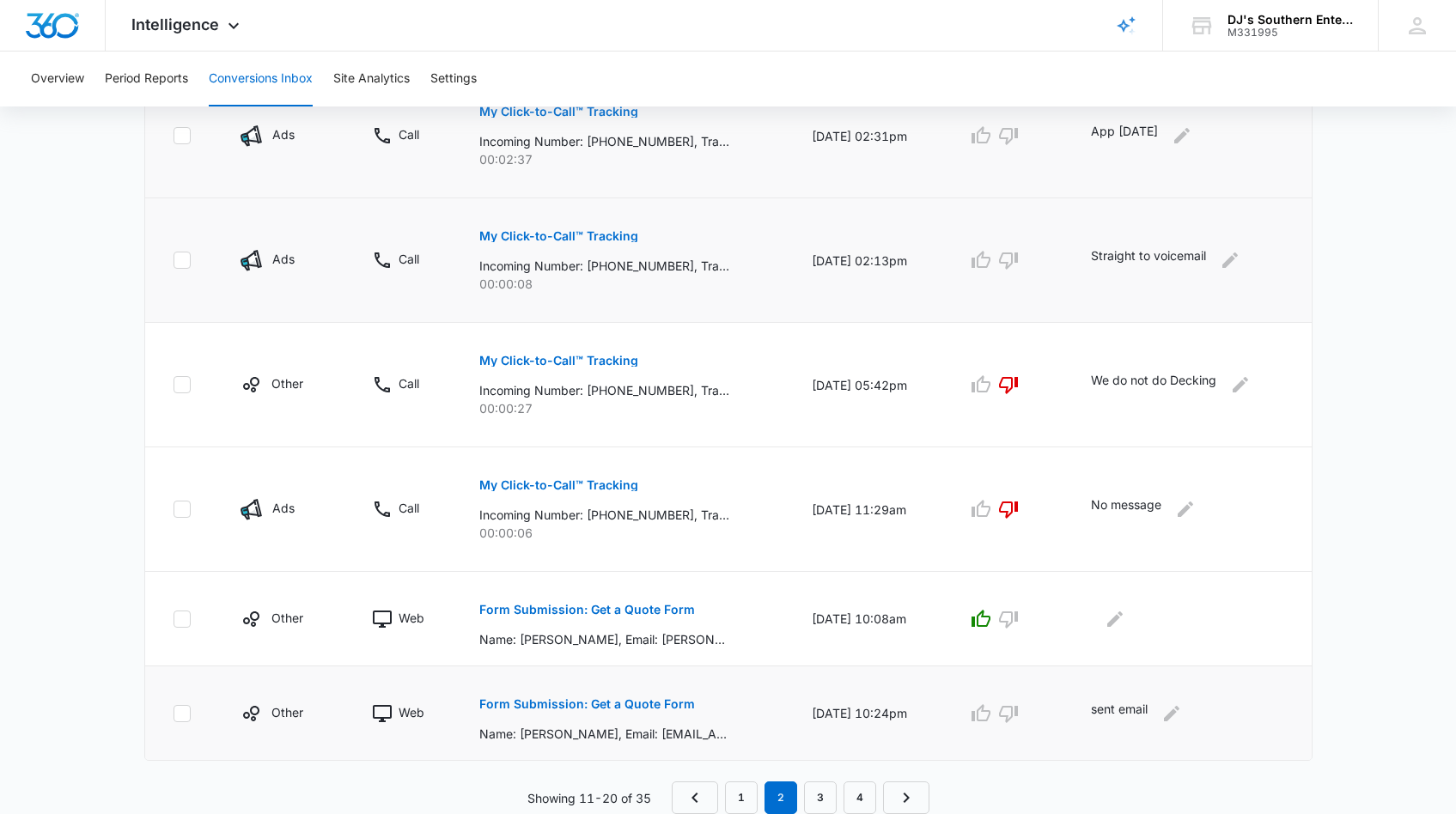
scroll to position [0, 0]
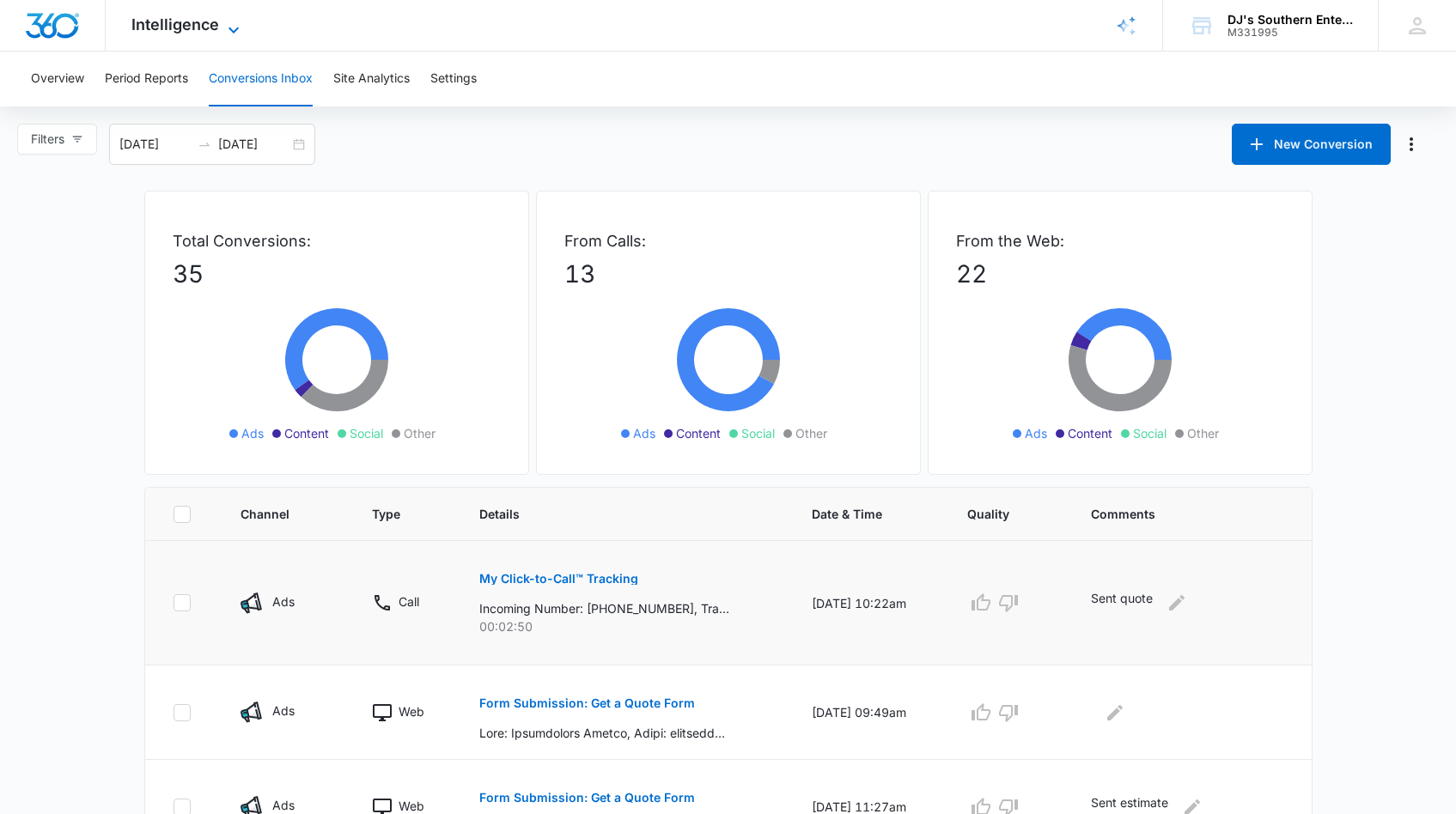
click at [227, 26] on icon at bounding box center [233, 30] width 21 height 21
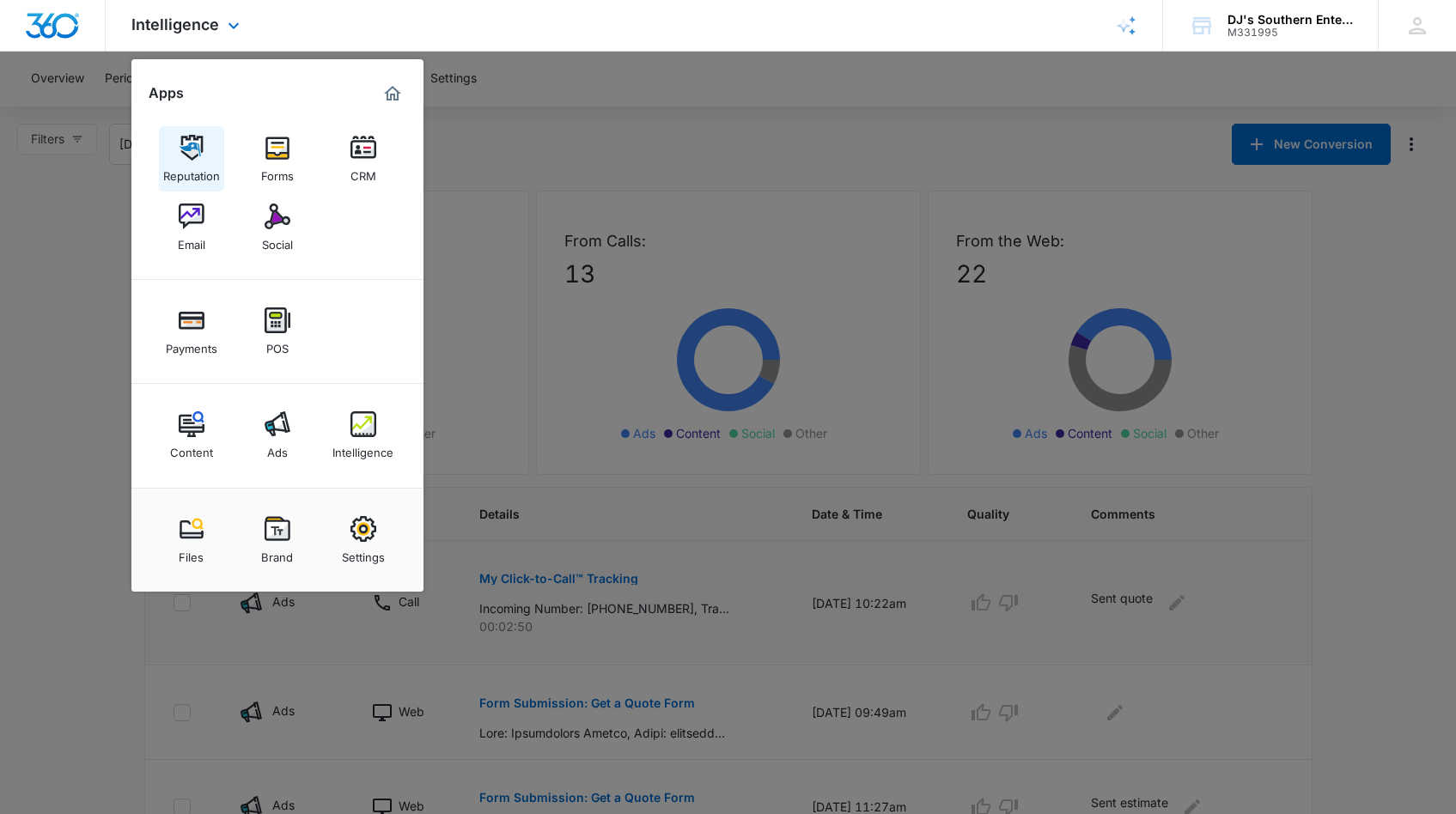
click at [199, 151] on img at bounding box center [191, 147] width 26 height 26
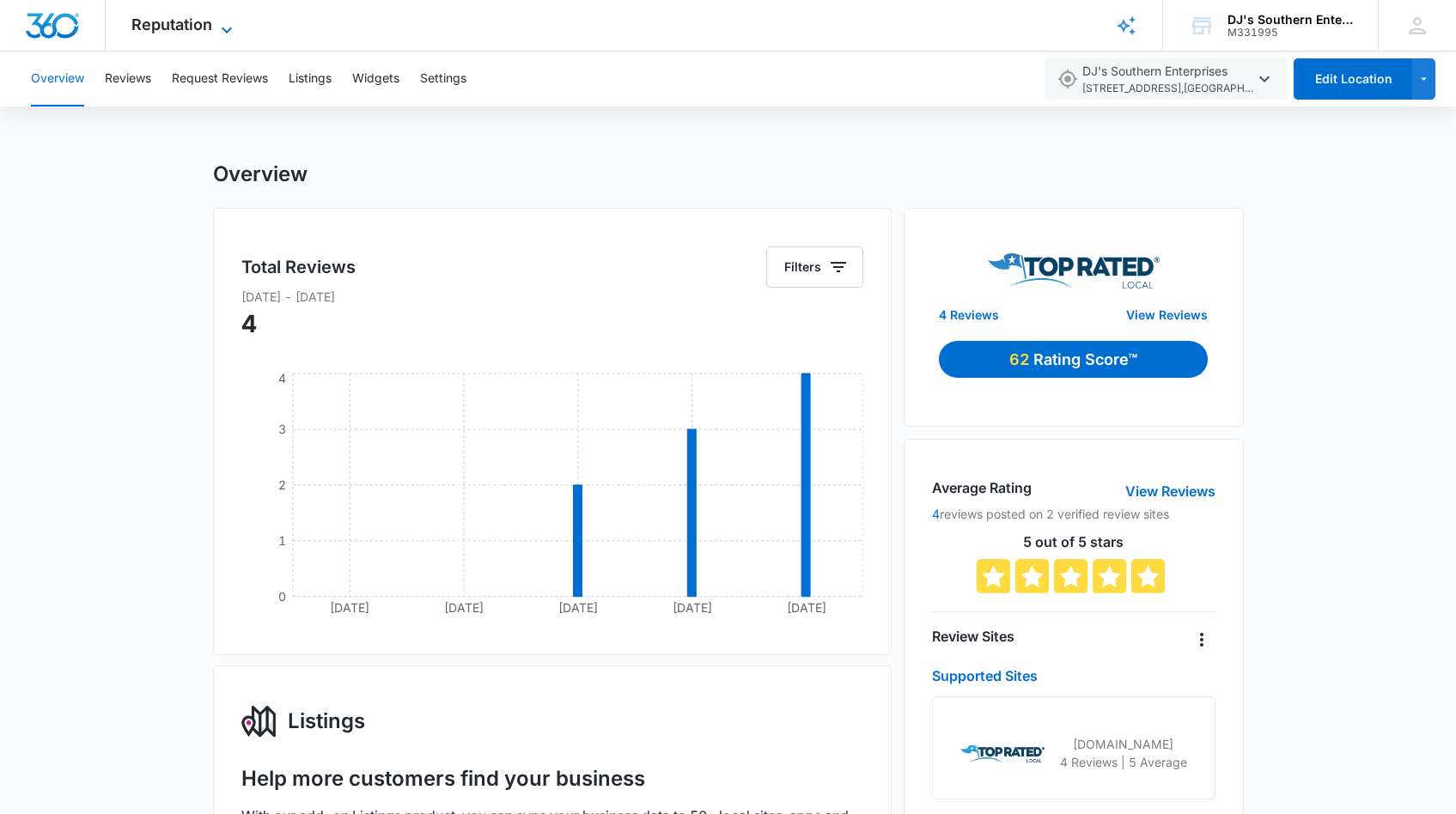
click at [224, 29] on icon at bounding box center [227, 30] width 10 height 6
